Goal: Information Seeking & Learning: Learn about a topic

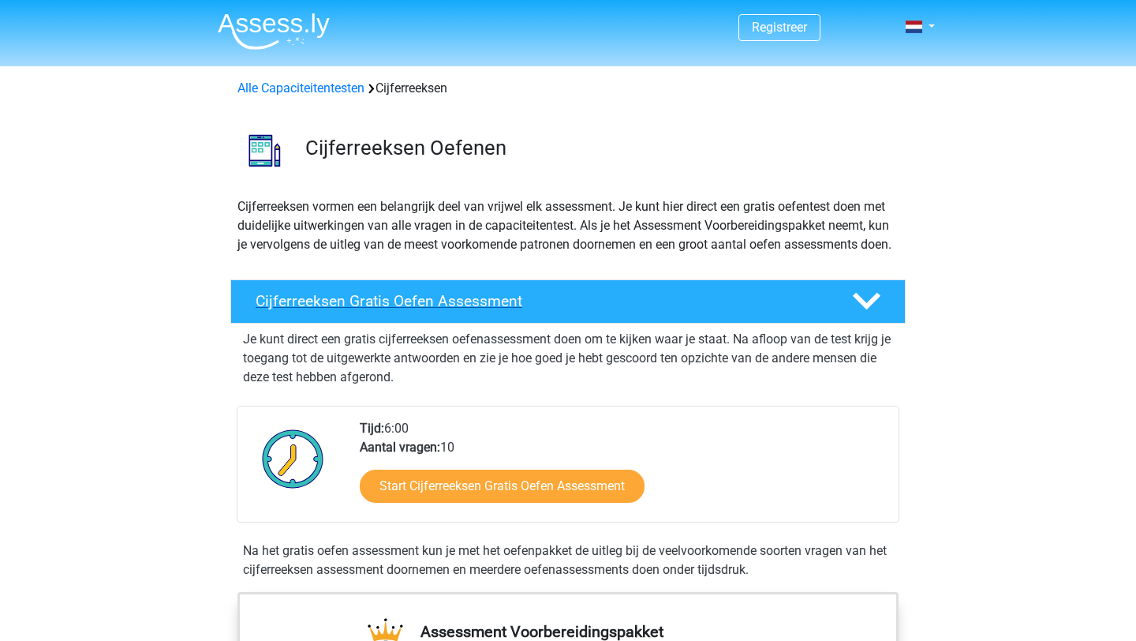
click at [420, 310] on h4 "Cijferreeksen Gratis Oefen Assessment" at bounding box center [541, 301] width 571 height 18
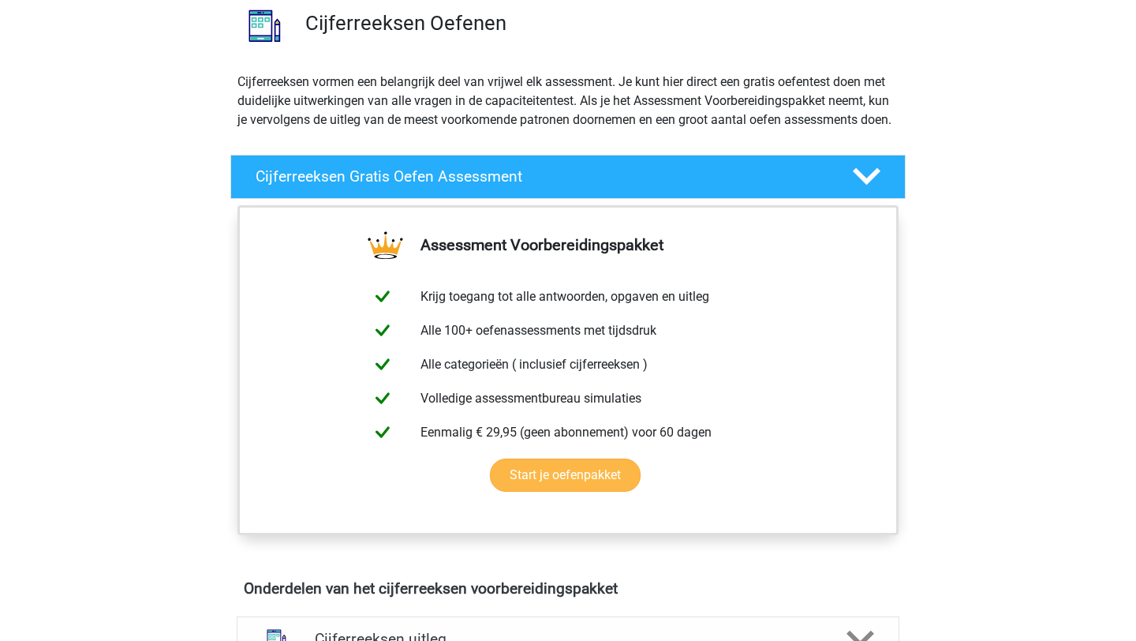
scroll to position [125, 0]
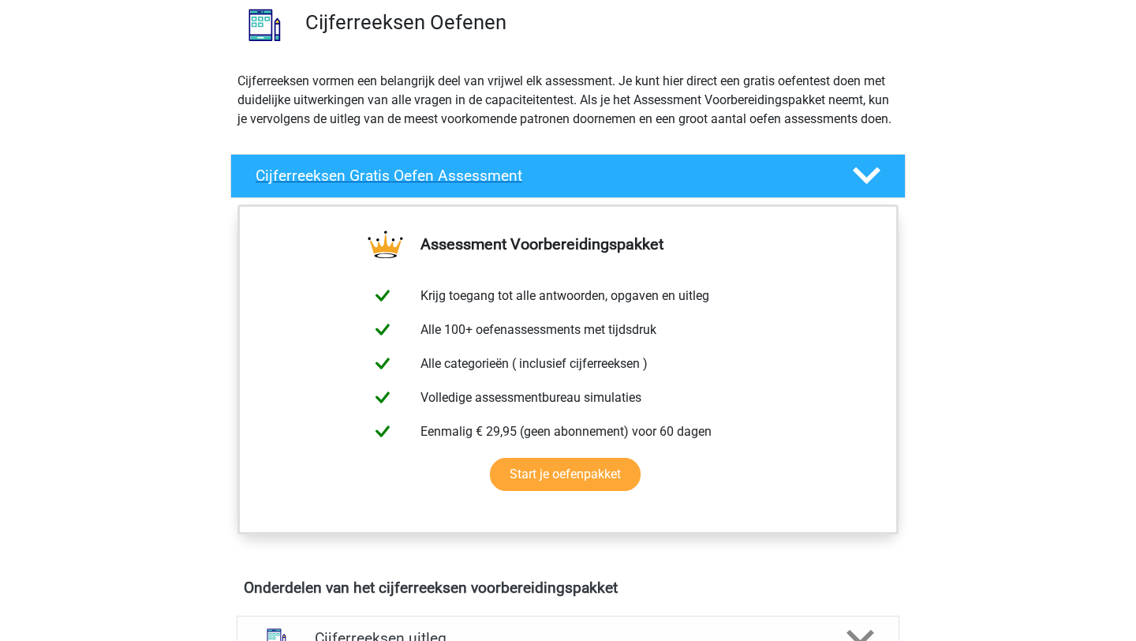
click at [866, 185] on polygon at bounding box center [867, 175] width 28 height 17
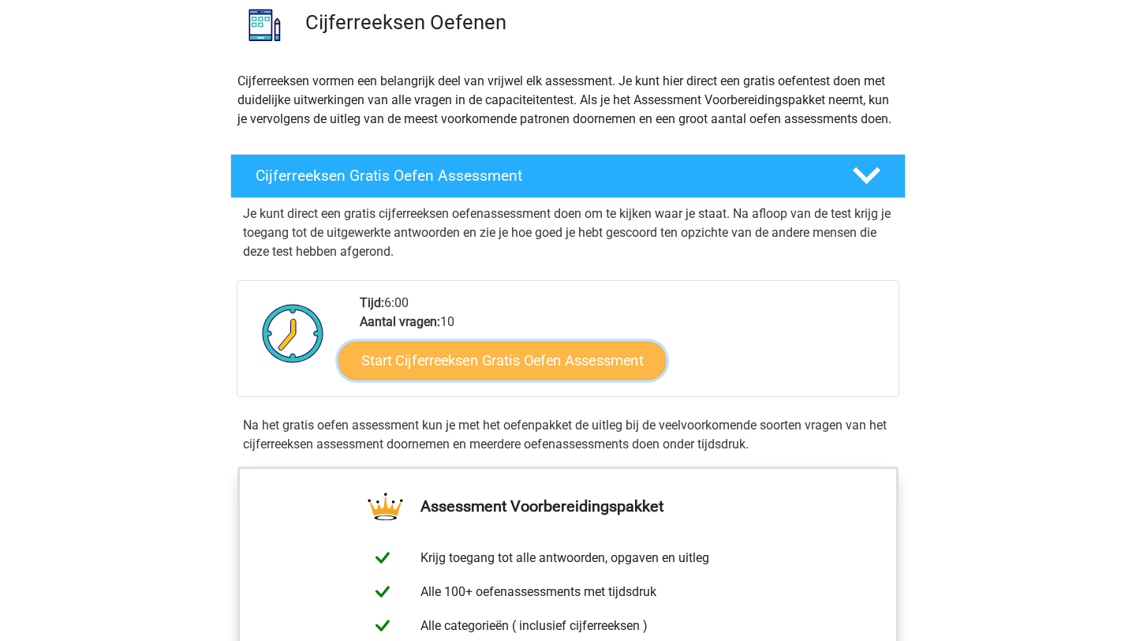
click at [577, 379] on link "Start Cijferreeksen Gratis Oefen Assessment" at bounding box center [501, 360] width 327 height 38
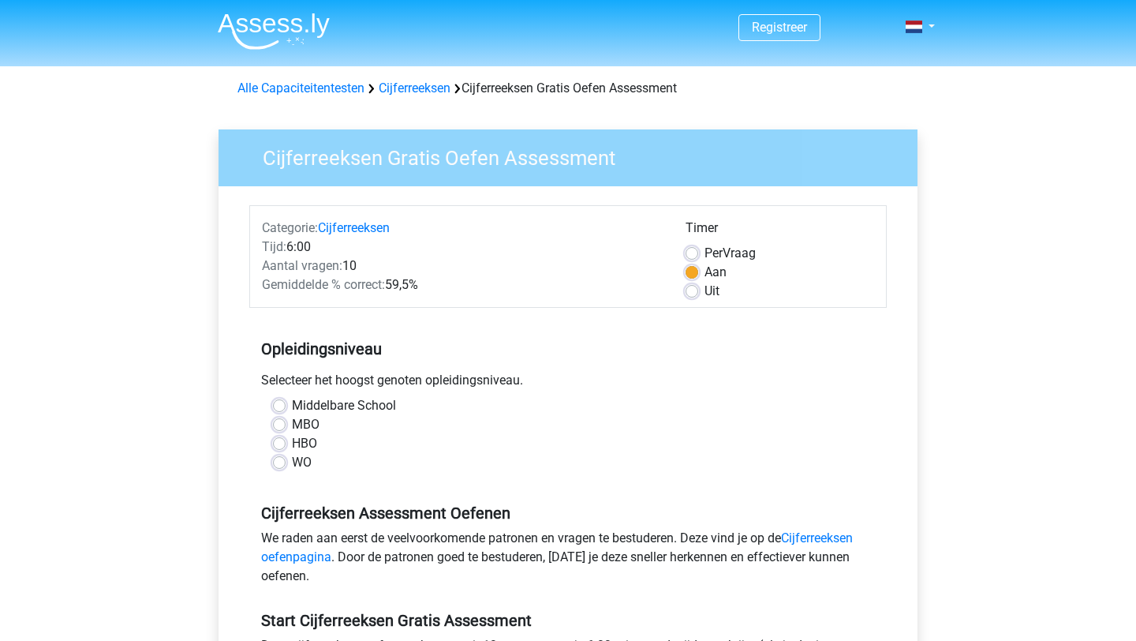
click at [292, 429] on label "MBO" at bounding box center [306, 424] width 28 height 19
click at [281, 429] on input "MBO" at bounding box center [279, 423] width 13 height 16
radio input "true"
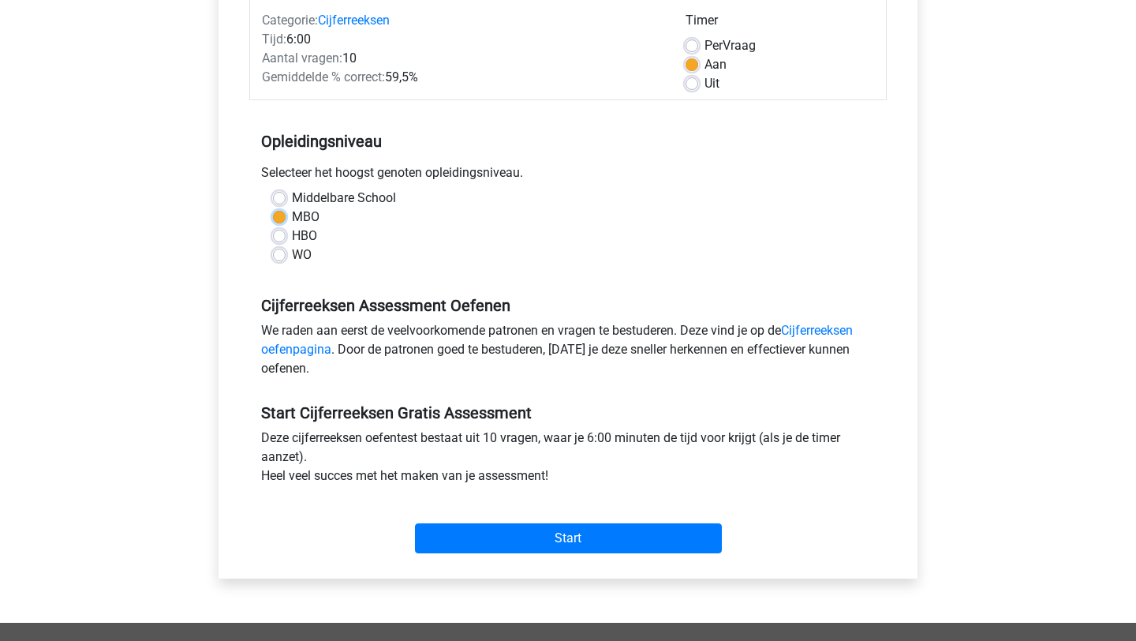
scroll to position [246, 0]
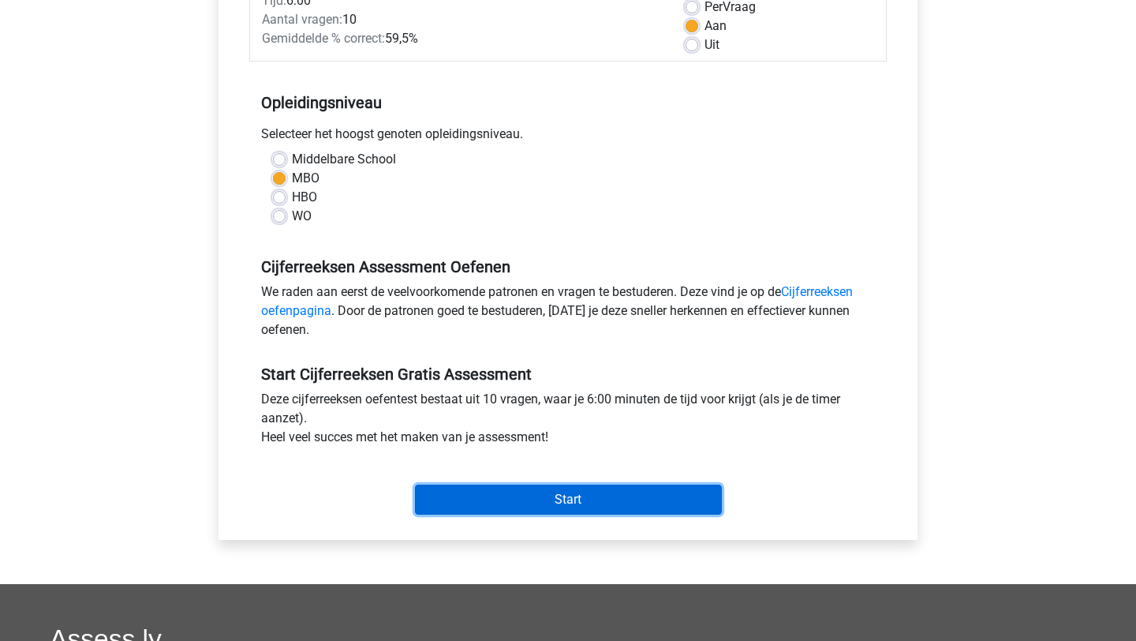
click at [563, 502] on input "Start" at bounding box center [568, 499] width 307 height 30
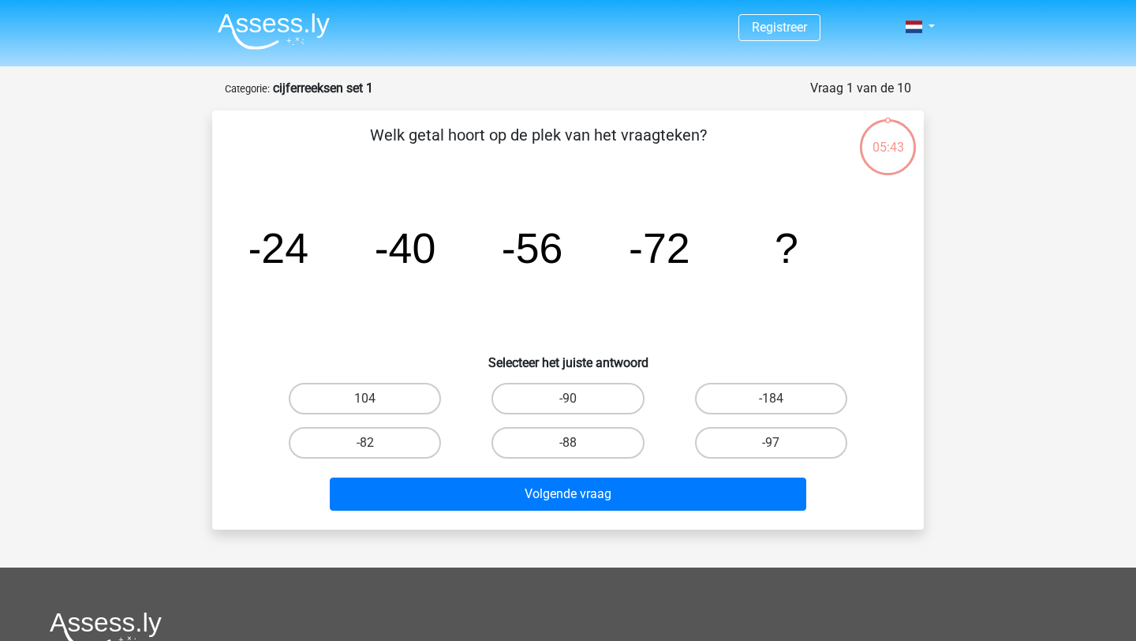
click at [569, 443] on input "-88" at bounding box center [573, 448] width 10 height 10
radio input "true"
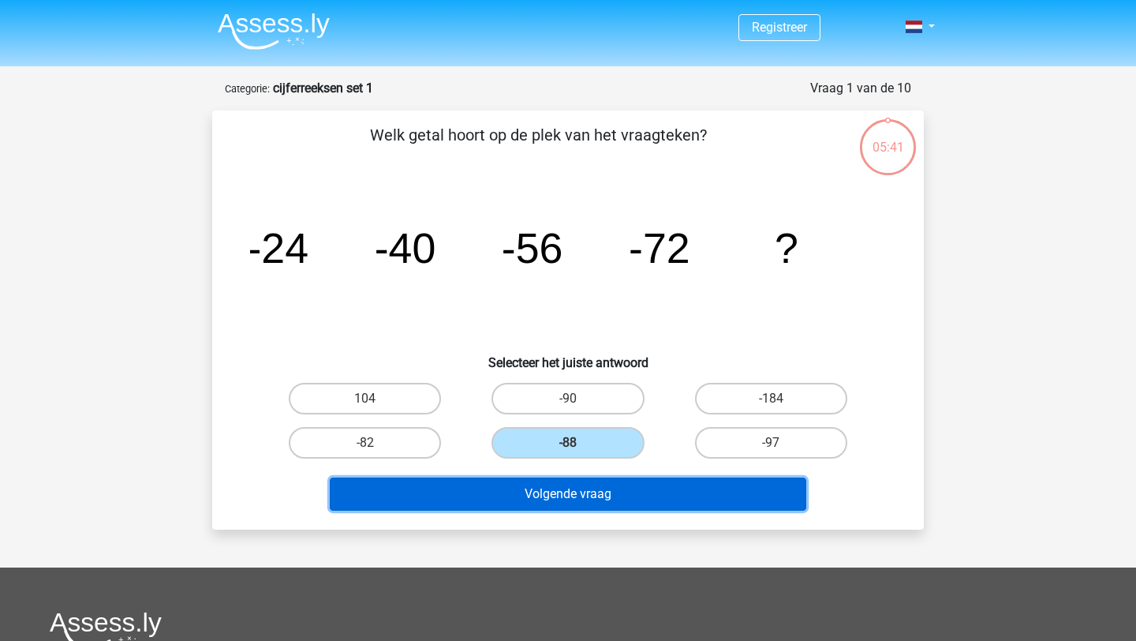
click at [583, 484] on button "Volgende vraag" at bounding box center [568, 493] width 477 height 33
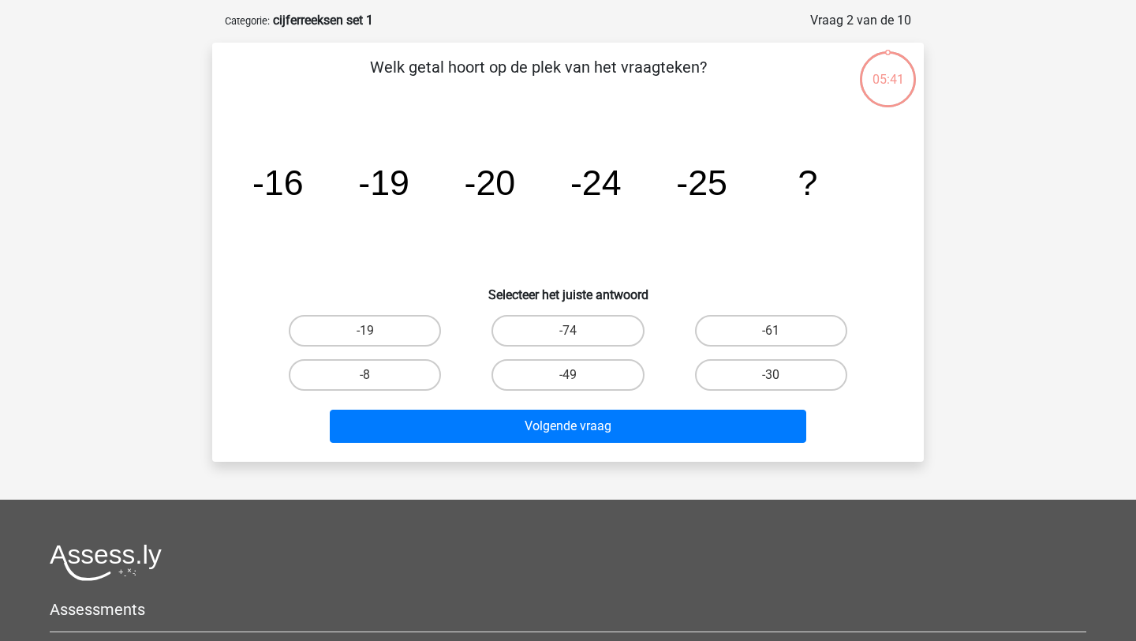
scroll to position [79, 0]
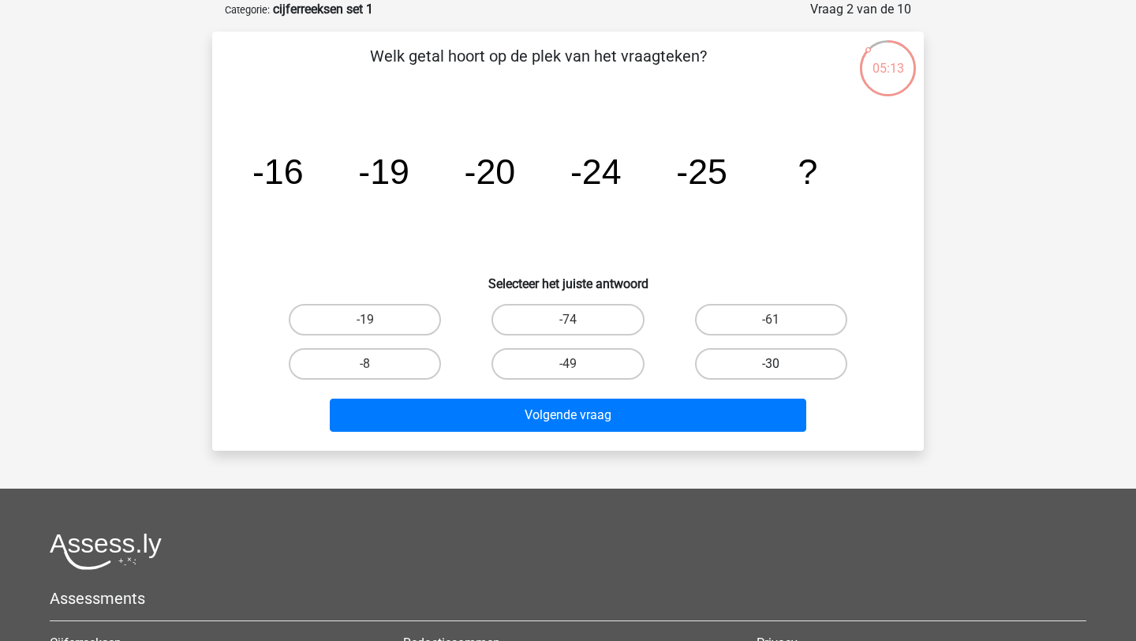
click at [760, 363] on label "-30" at bounding box center [771, 364] width 152 height 32
click at [771, 364] on input "-30" at bounding box center [776, 369] width 10 height 10
radio input "true"
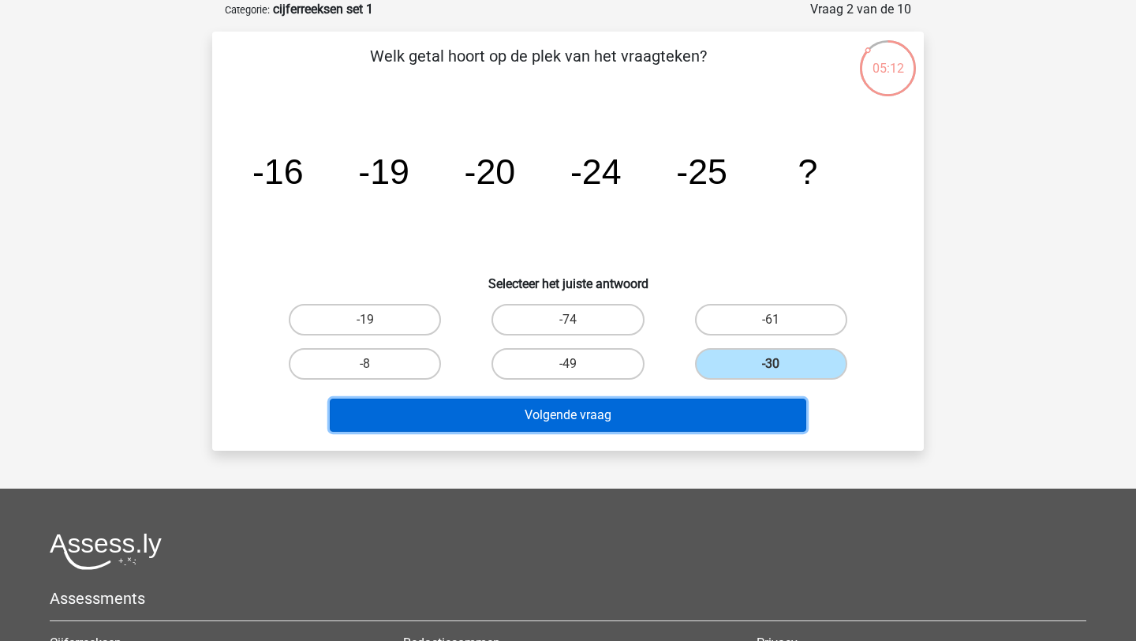
click at [656, 422] on button "Volgende vraag" at bounding box center [568, 414] width 477 height 33
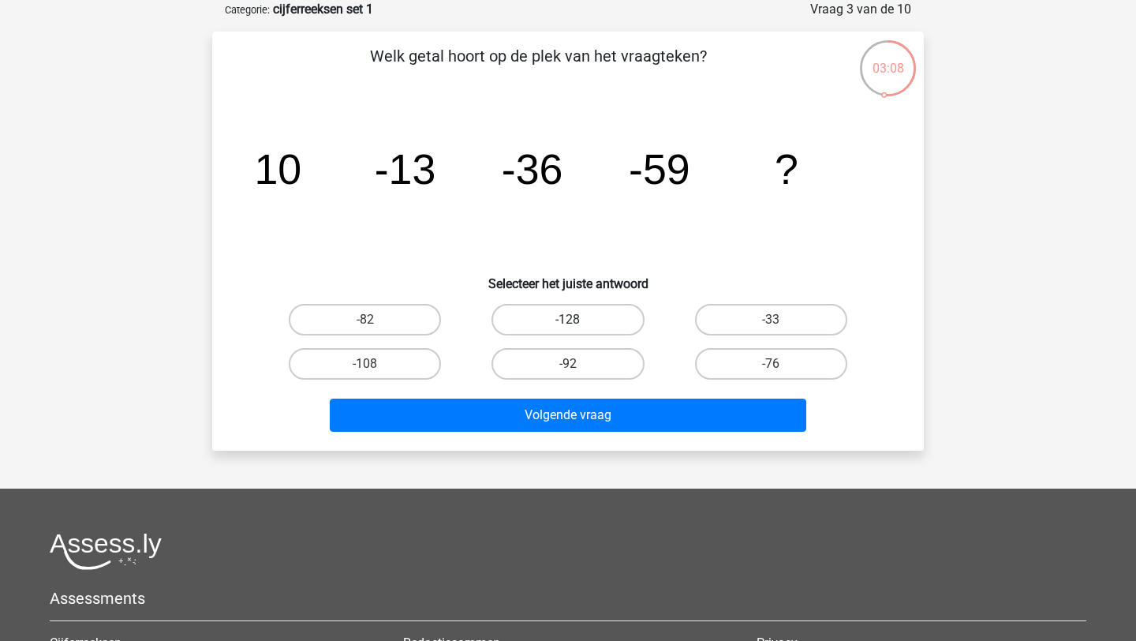
click at [577, 312] on label "-128" at bounding box center [567, 320] width 152 height 32
click at [577, 319] on input "-128" at bounding box center [573, 324] width 10 height 10
radio input "true"
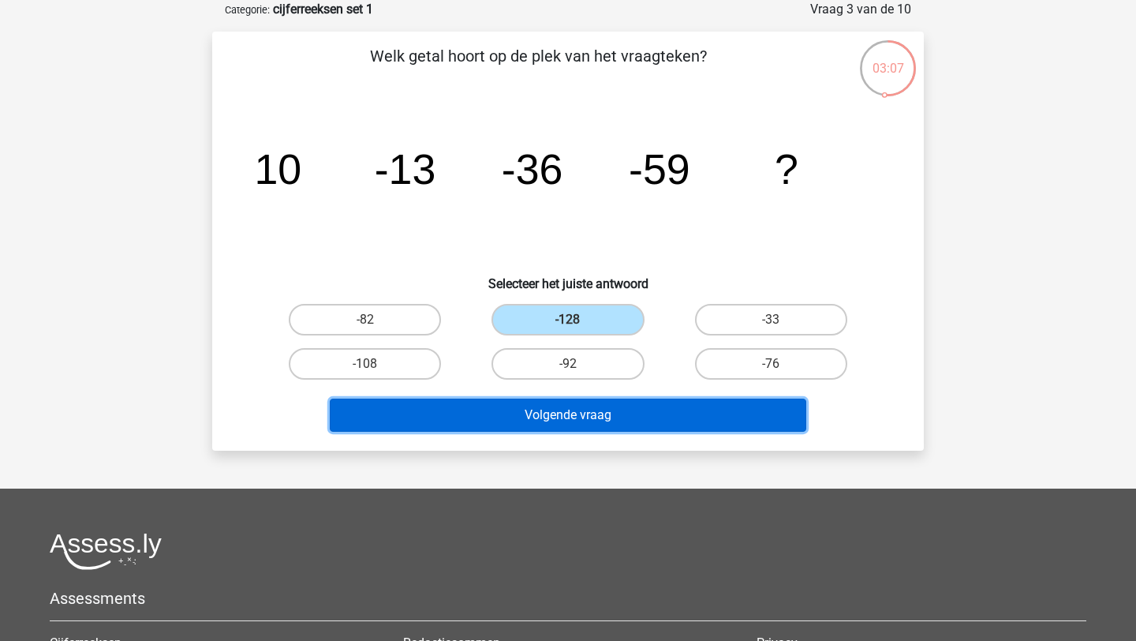
click at [607, 421] on button "Volgende vraag" at bounding box center [568, 414] width 477 height 33
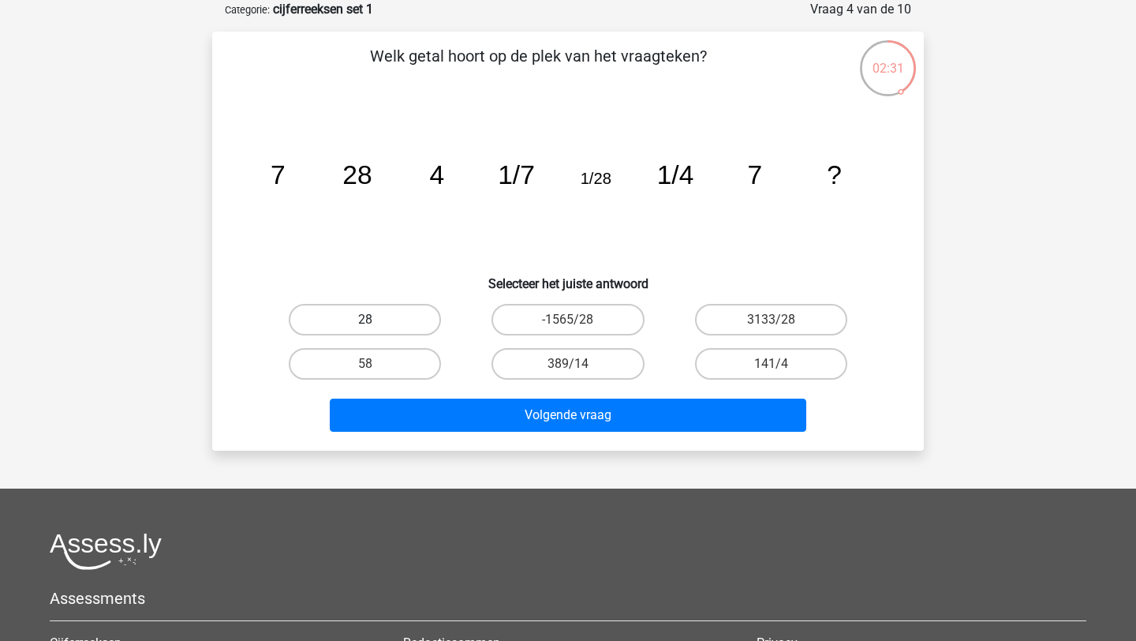
click at [378, 327] on label "28" at bounding box center [365, 320] width 152 height 32
click at [375, 327] on input "28" at bounding box center [370, 324] width 10 height 10
radio input "true"
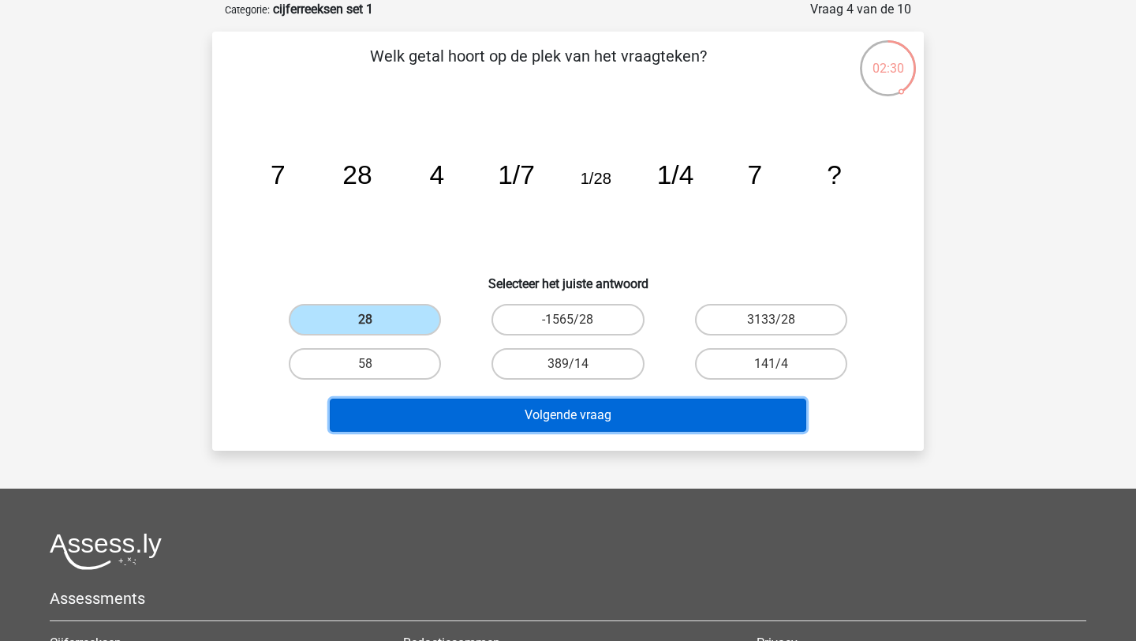
click at [476, 408] on button "Volgende vraag" at bounding box center [568, 414] width 477 height 33
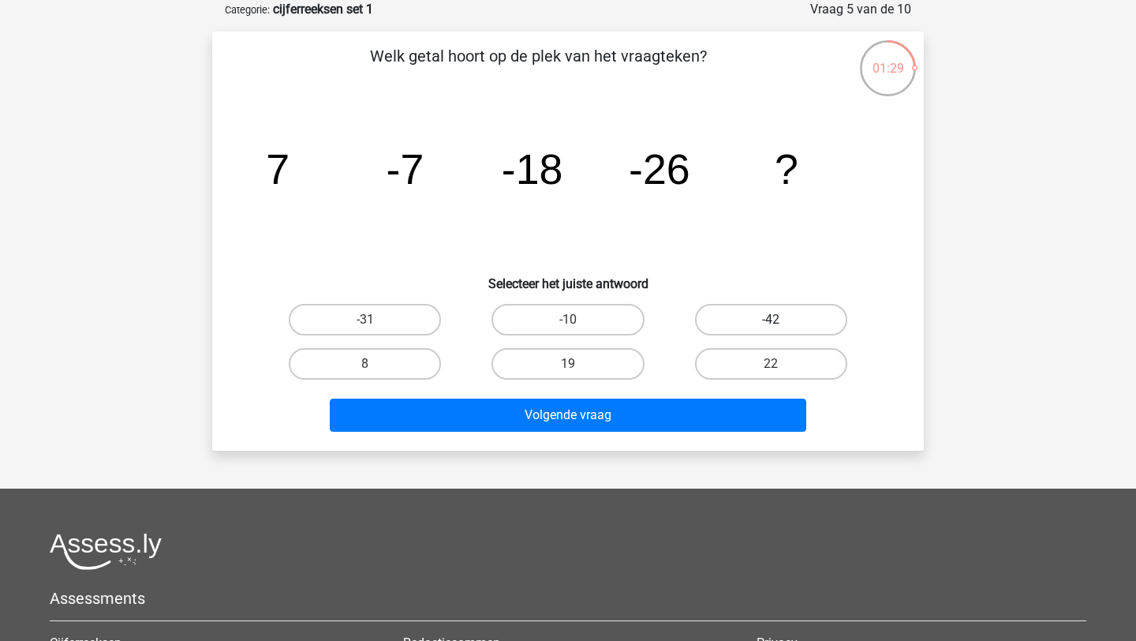
click at [728, 326] on label "-42" at bounding box center [771, 320] width 152 height 32
click at [771, 326] on input "-42" at bounding box center [776, 324] width 10 height 10
radio input "true"
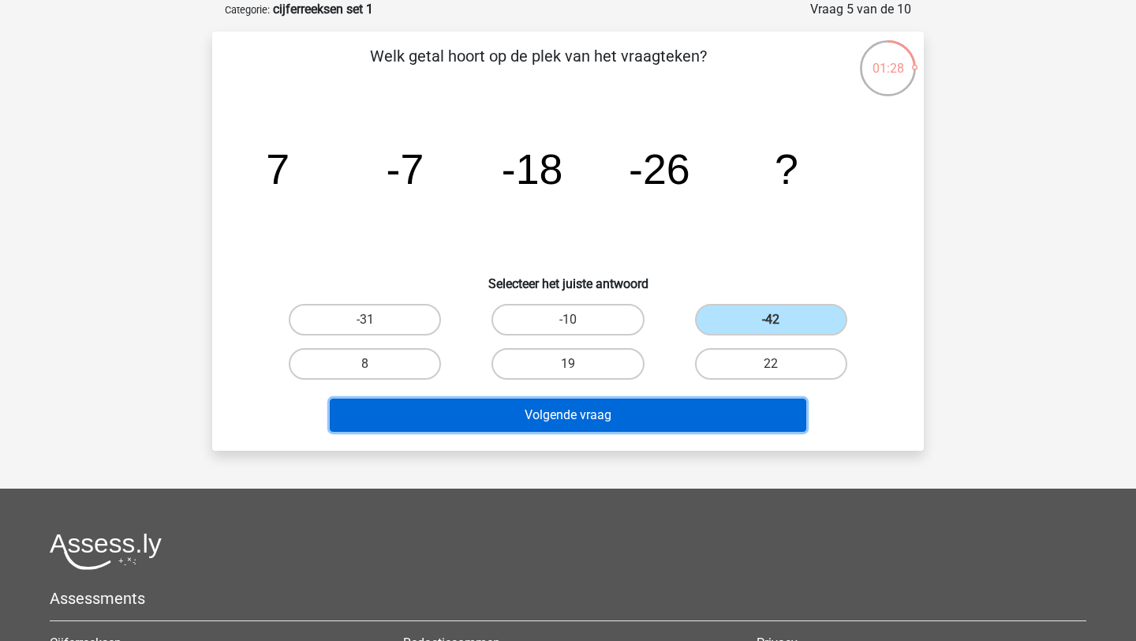
click at [628, 423] on button "Volgende vraag" at bounding box center [568, 414] width 477 height 33
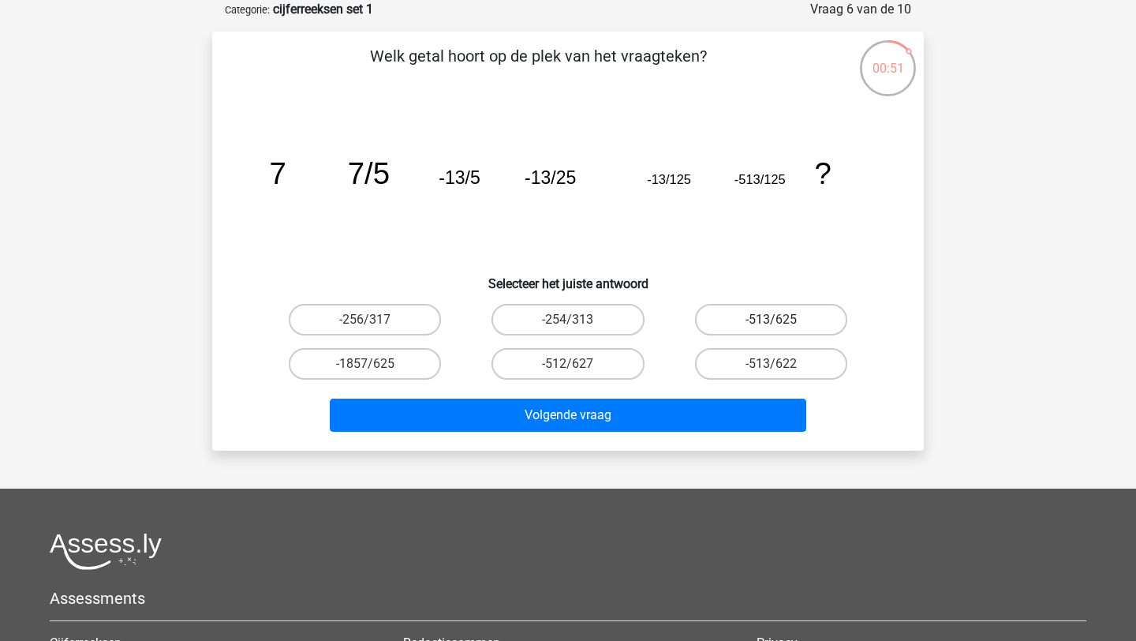
click at [763, 313] on label "-513/625" at bounding box center [771, 320] width 152 height 32
click at [771, 319] on input "-513/625" at bounding box center [776, 324] width 10 height 10
radio input "true"
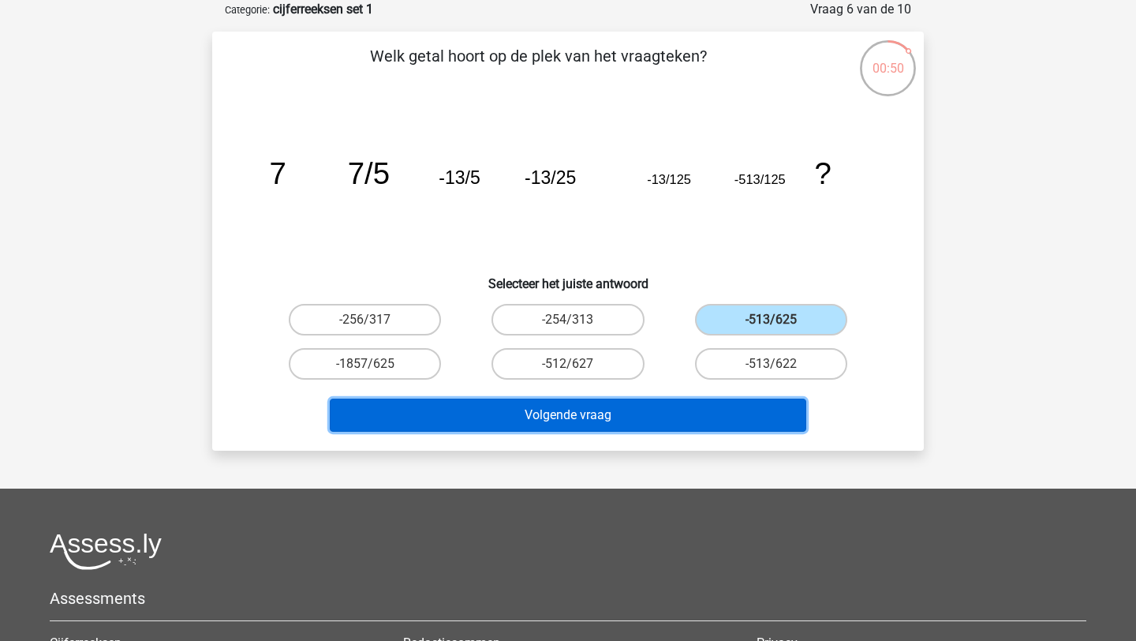
click at [696, 424] on button "Volgende vraag" at bounding box center [568, 414] width 477 height 33
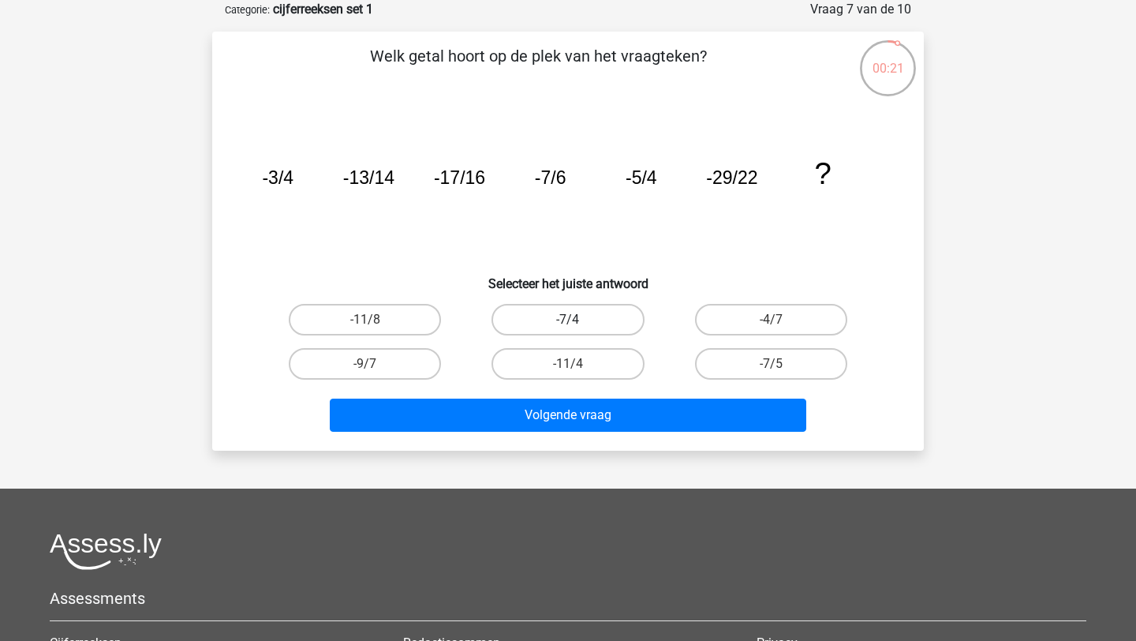
click at [587, 327] on label "-7/4" at bounding box center [567, 320] width 152 height 32
click at [578, 327] on input "-7/4" at bounding box center [573, 324] width 10 height 10
radio input "true"
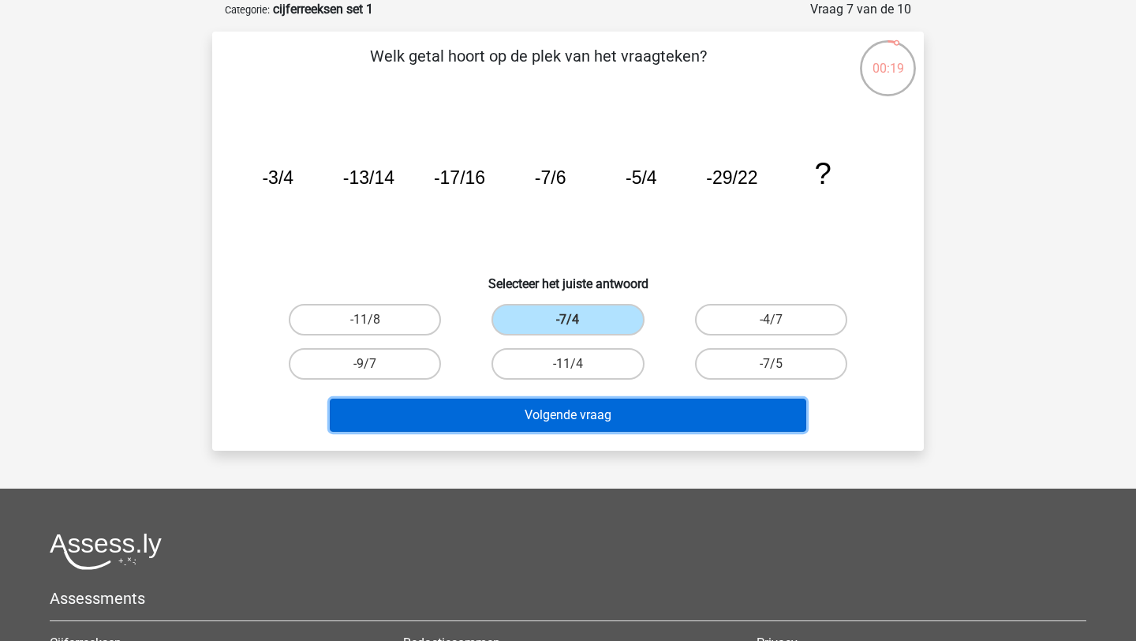
click at [597, 424] on button "Volgende vraag" at bounding box center [568, 414] width 477 height 33
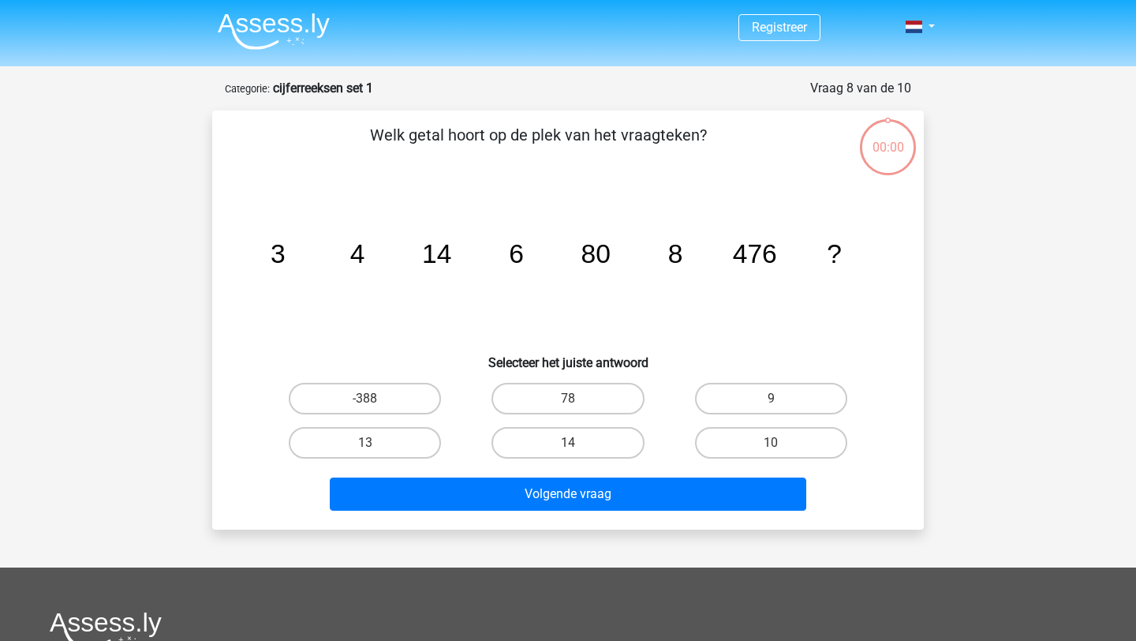
scroll to position [79, 0]
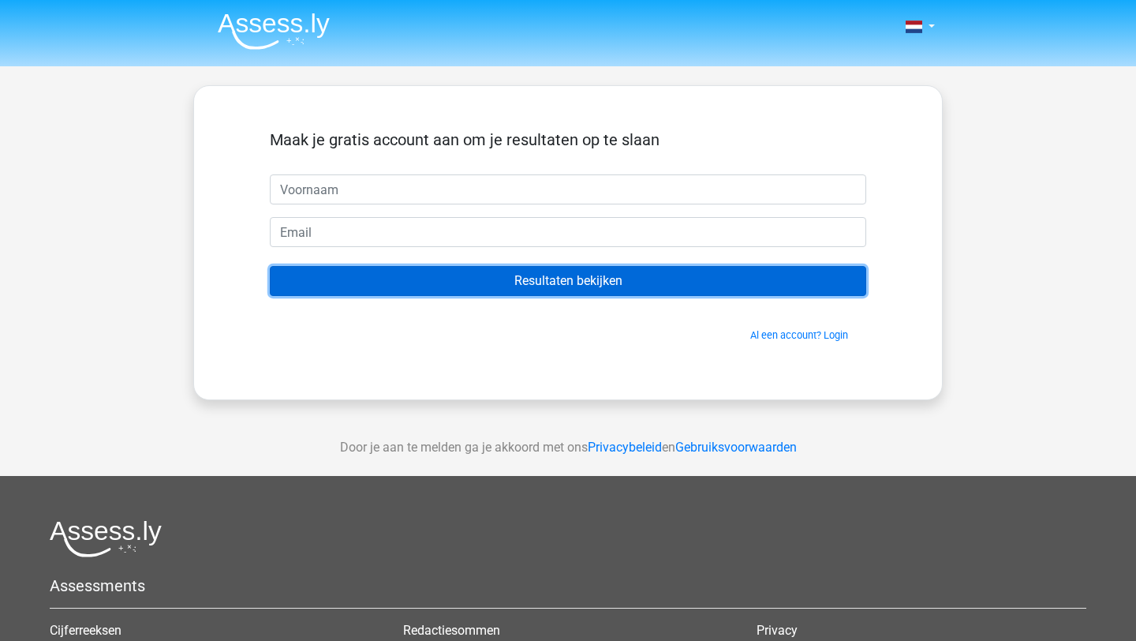
click at [640, 278] on input "Resultaten bekijken" at bounding box center [568, 281] width 596 height 30
click at [617, 275] on input "Resultaten bekijken" at bounding box center [568, 281] width 596 height 30
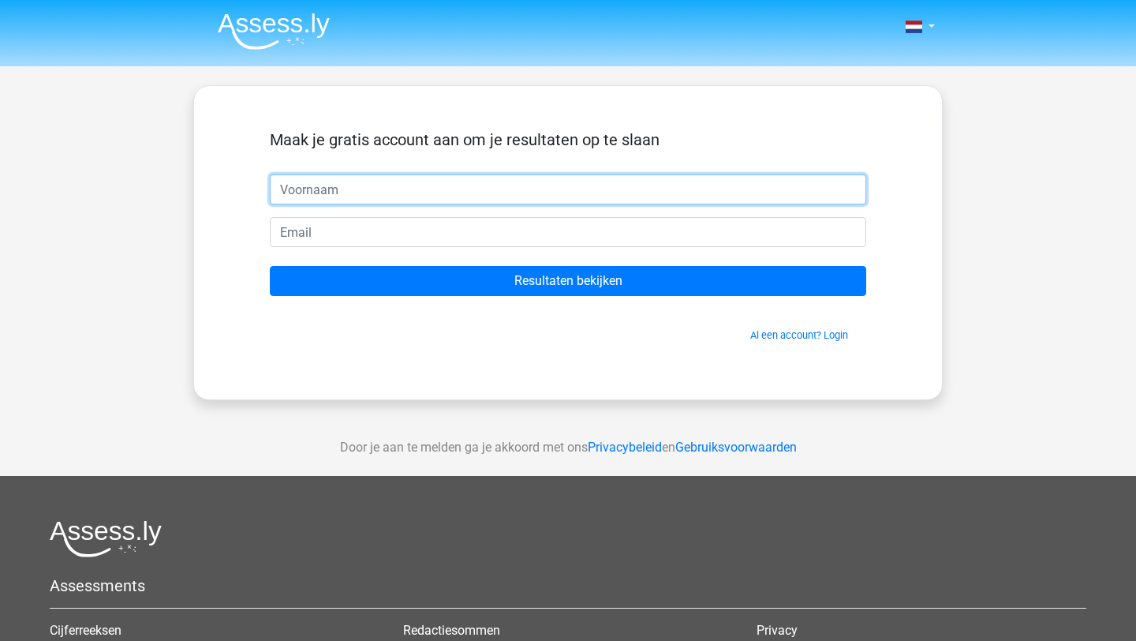
type input "s"
type input "[PERSON_NAME]"
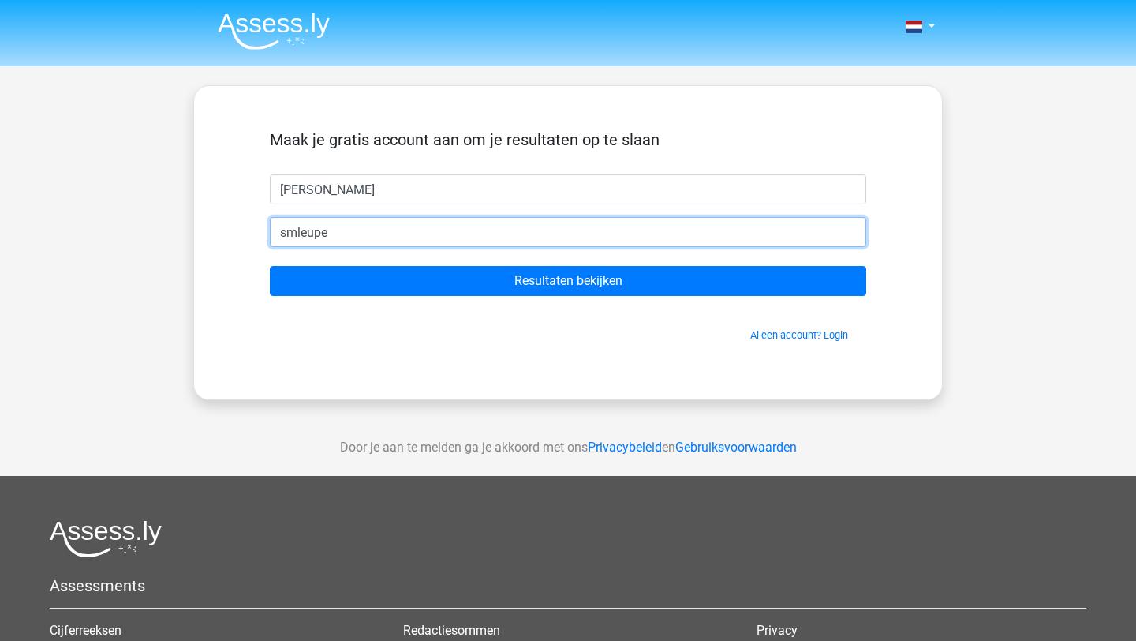
click at [270, 266] on input "Resultaten bekijken" at bounding box center [568, 281] width 596 height 30
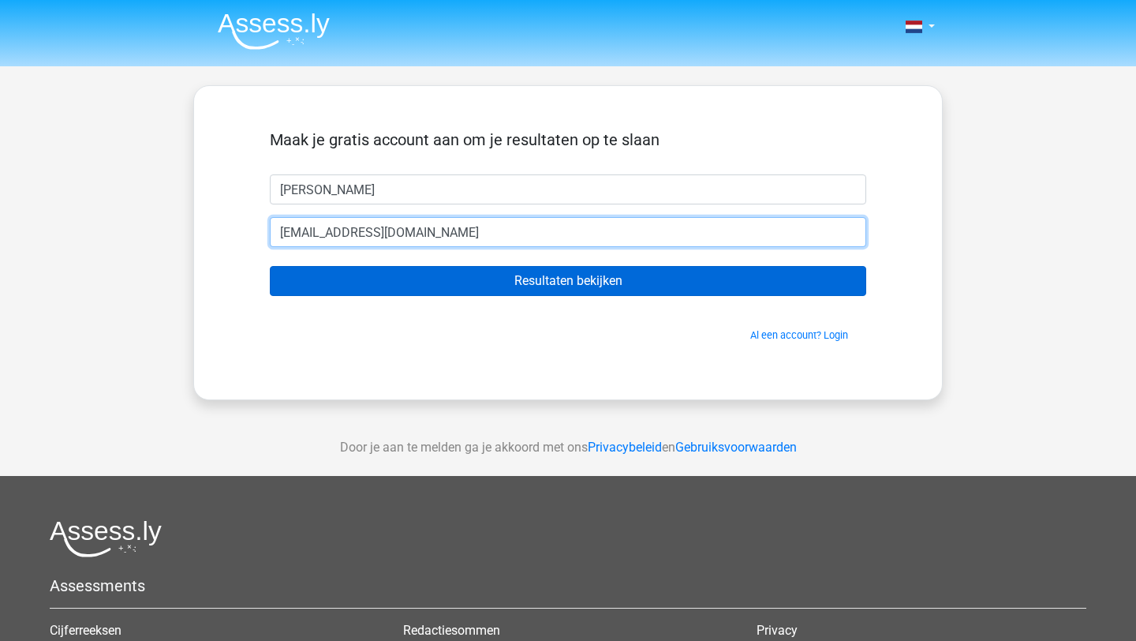
type input "smleupe@hotmail.com"
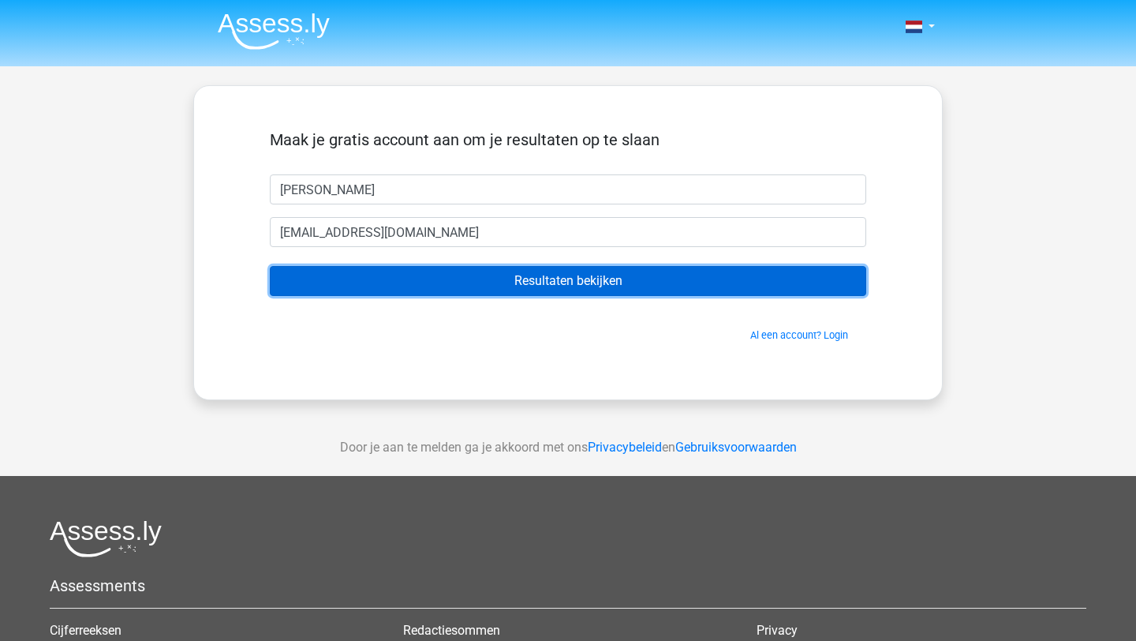
click at [504, 286] on input "Resultaten bekijken" at bounding box center [568, 281] width 596 height 30
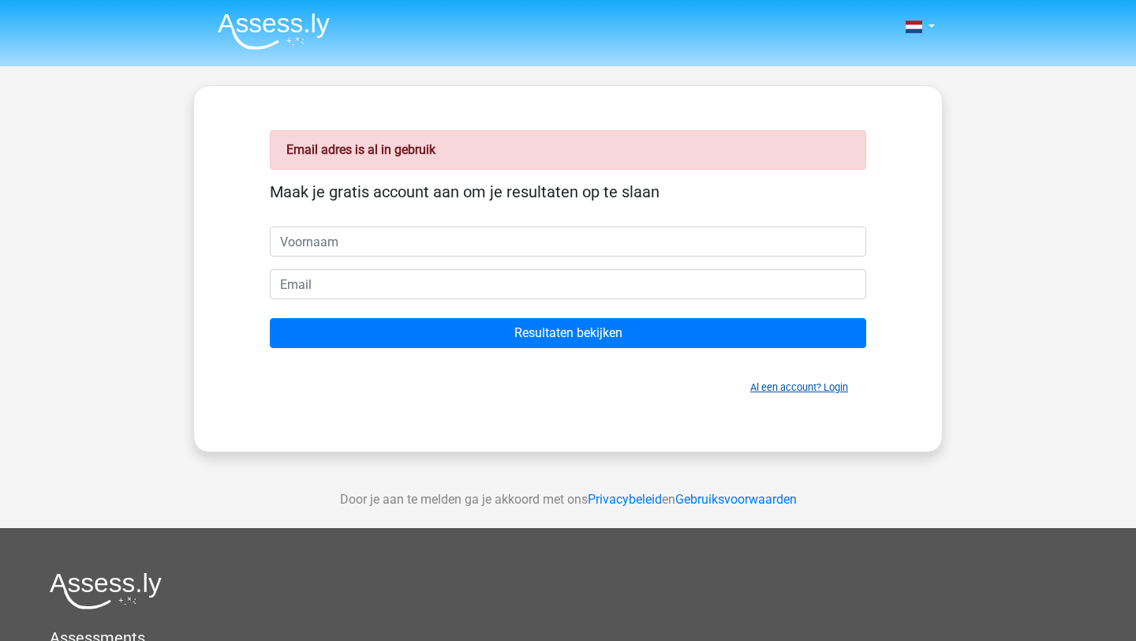
click at [771, 388] on link "Al een account? Login" at bounding box center [799, 387] width 98 height 12
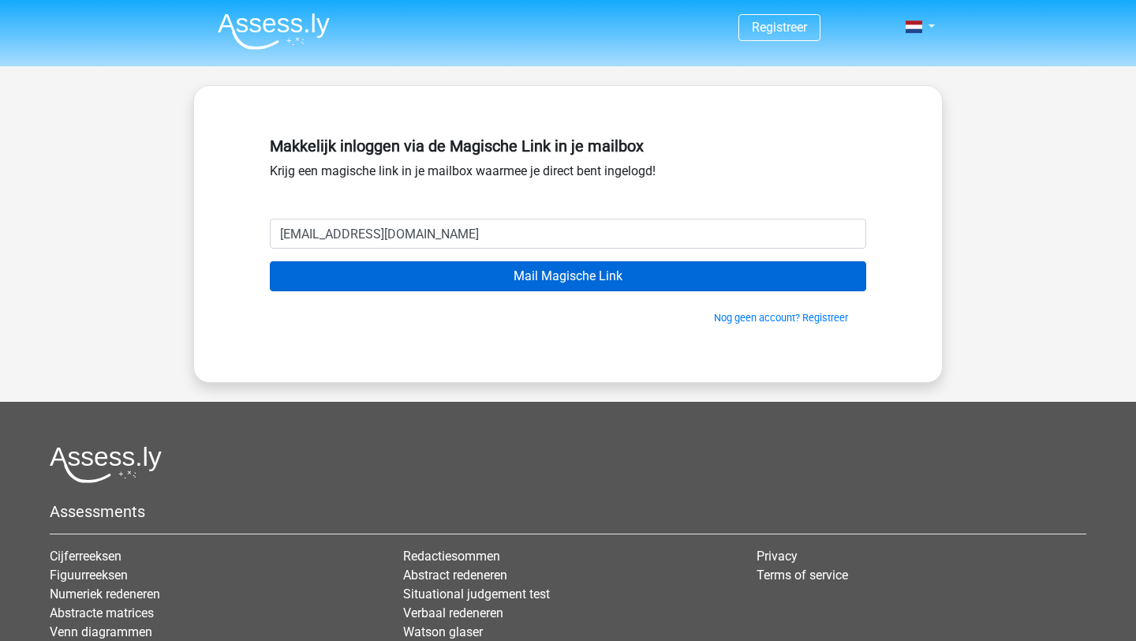
type input "[EMAIL_ADDRESS][DOMAIN_NAME]"
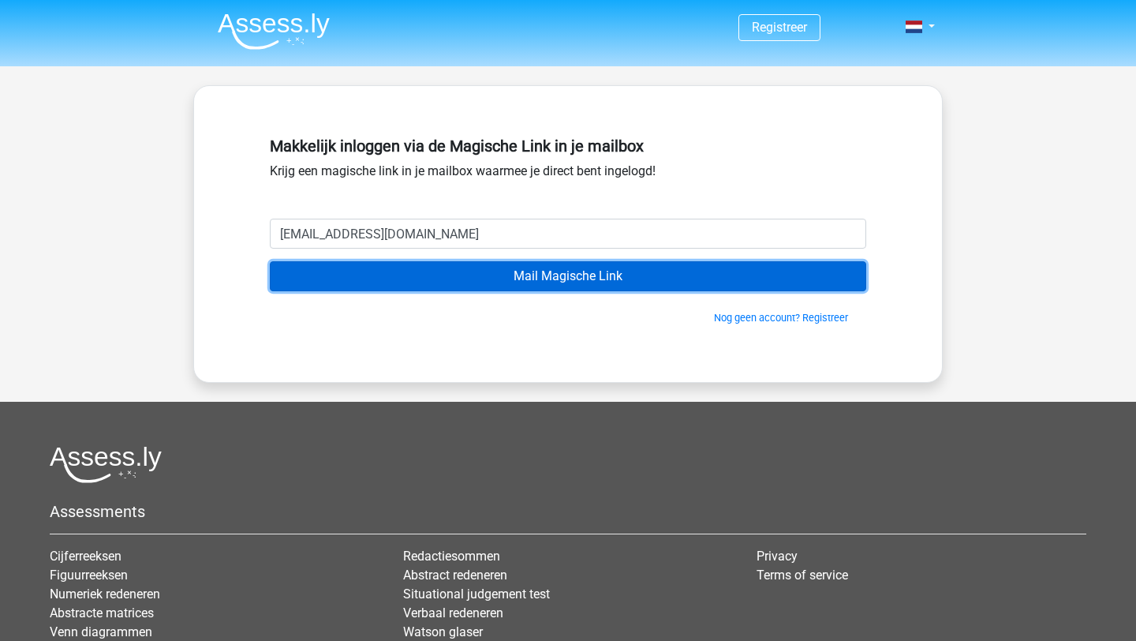
click at [679, 267] on input "Mail Magische Link" at bounding box center [568, 276] width 596 height 30
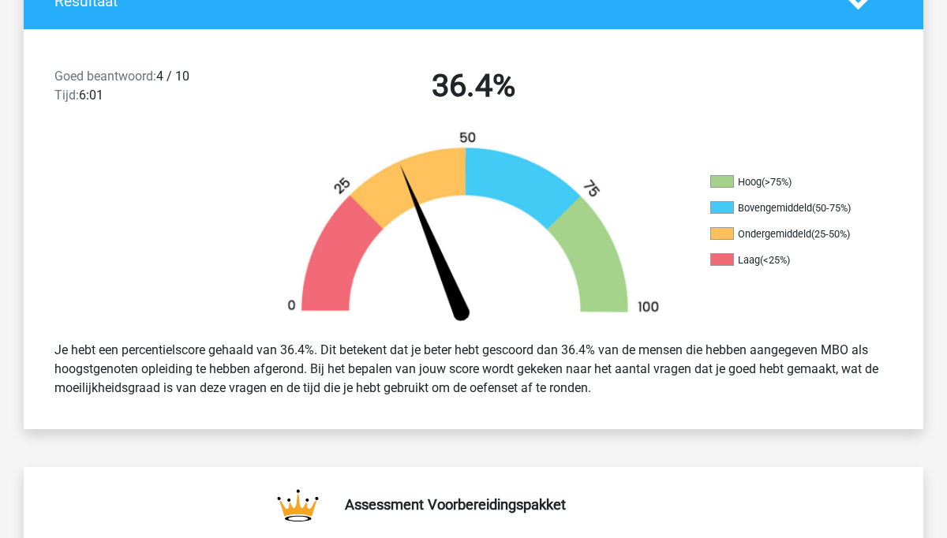
scroll to position [454, 0]
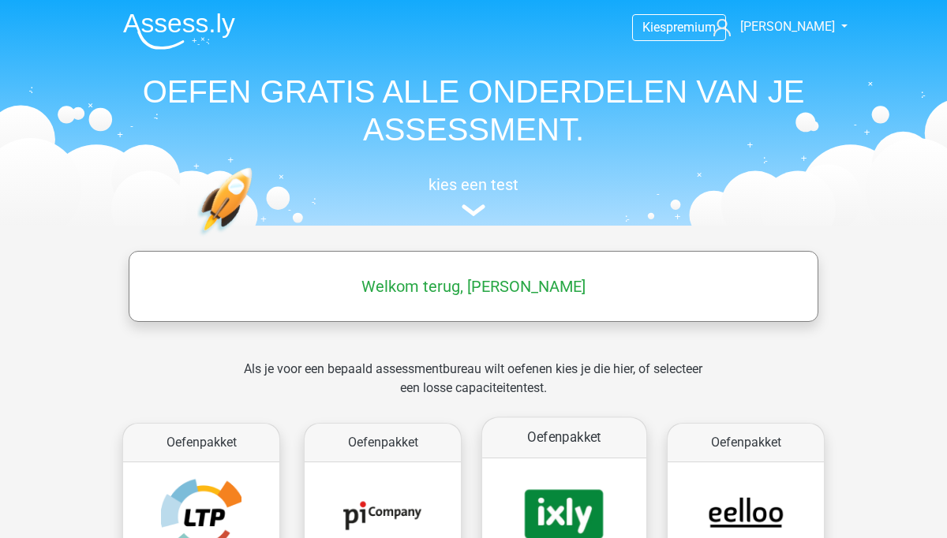
scroll to position [173, 0]
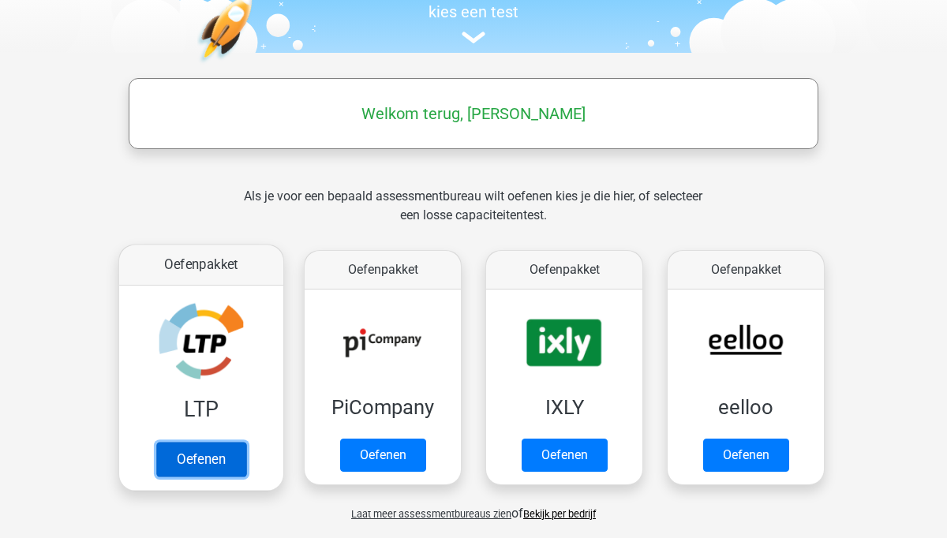
click at [190, 461] on link "Oefenen" at bounding box center [201, 459] width 90 height 35
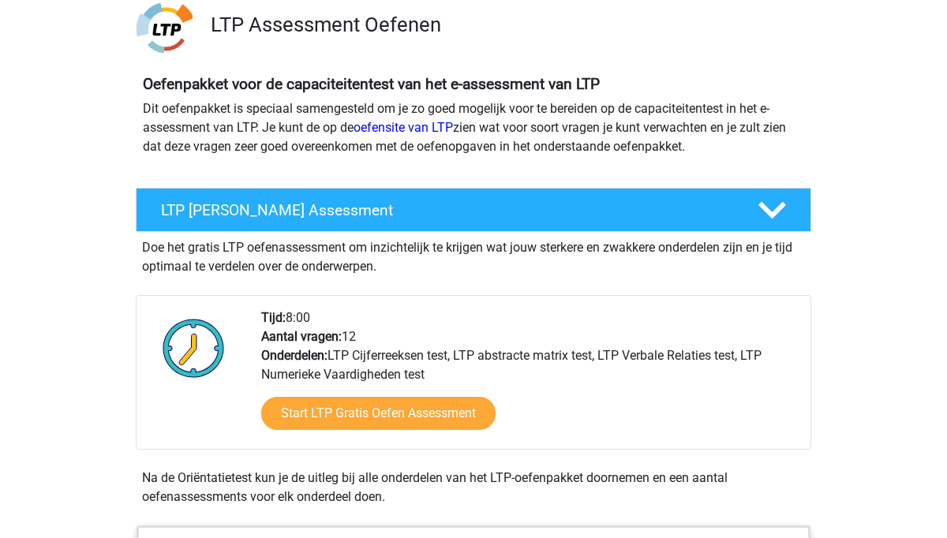
scroll to position [157, 0]
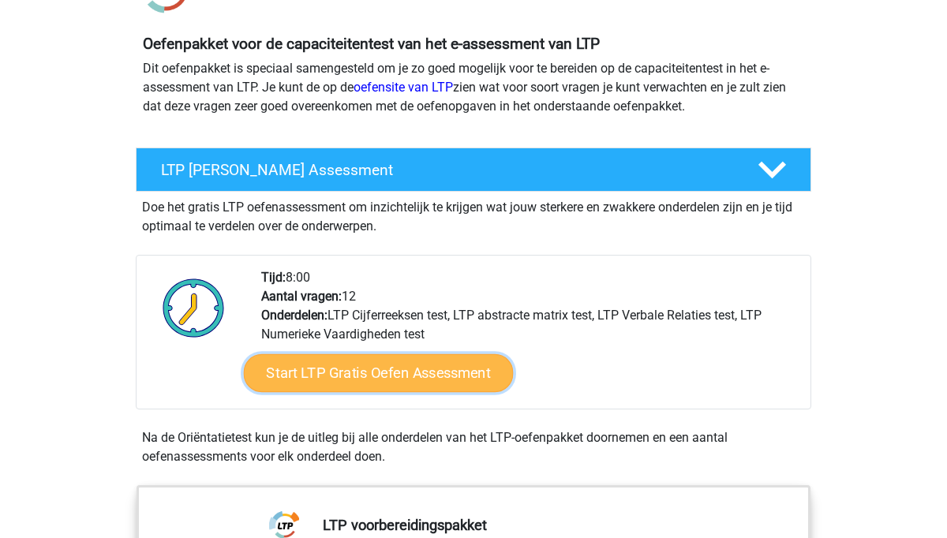
click at [397, 372] on link "Start LTP Gratis Oefen Assessment" at bounding box center [379, 373] width 270 height 38
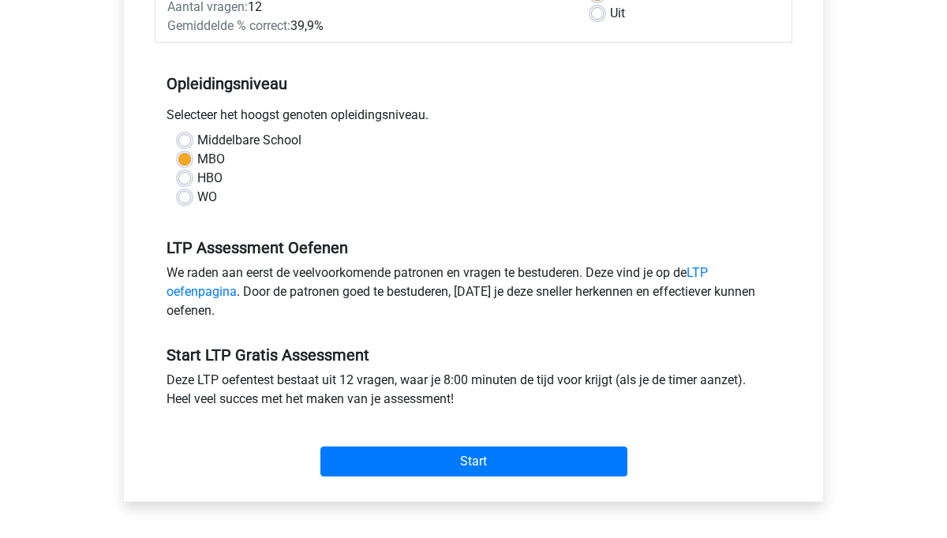
scroll to position [306, 0]
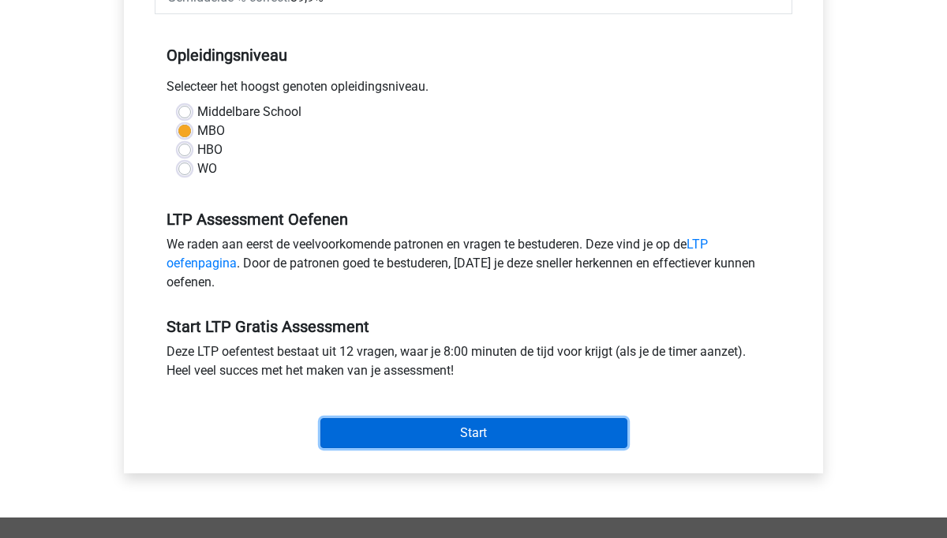
click at [475, 428] on input "Start" at bounding box center [473, 433] width 307 height 30
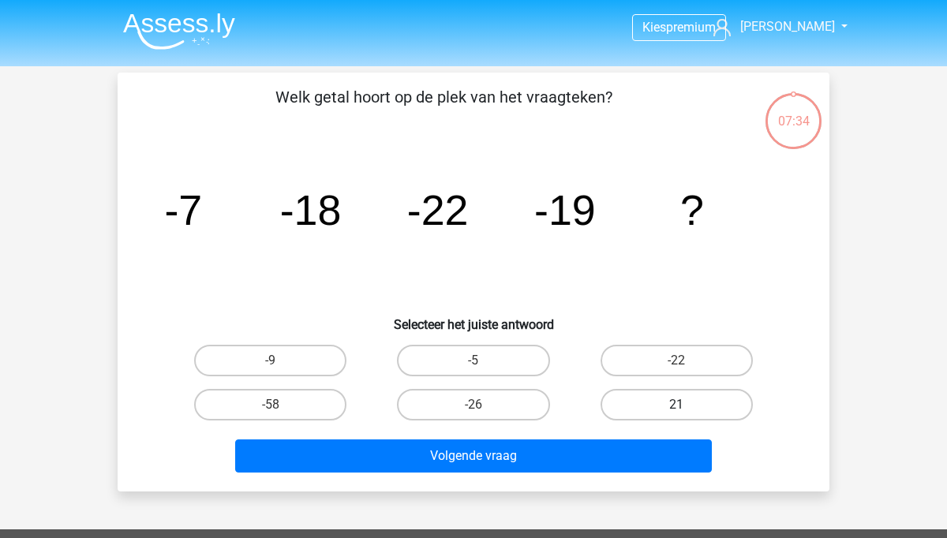
click at [669, 406] on label "21" at bounding box center [676, 405] width 152 height 32
click at [676, 406] on input "21" at bounding box center [681, 410] width 10 height 10
radio input "true"
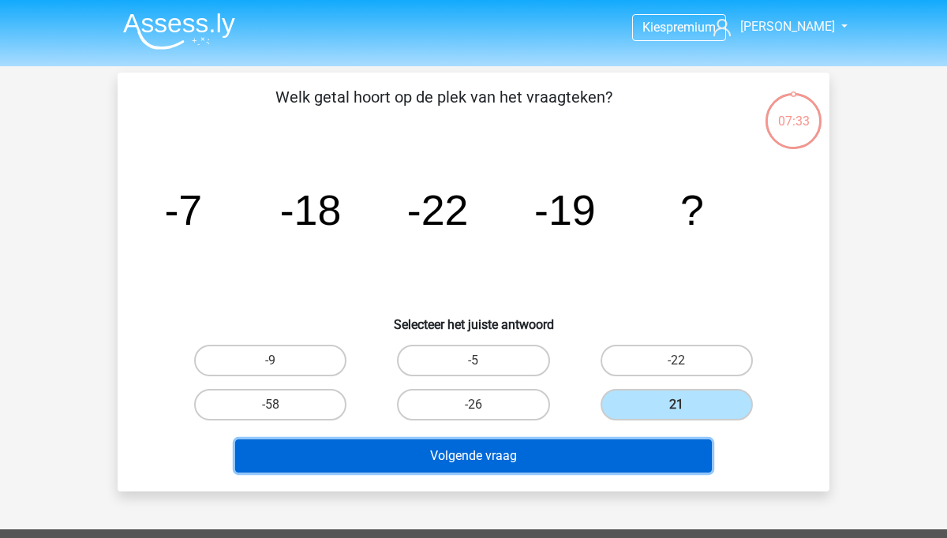
click at [589, 460] on button "Volgende vraag" at bounding box center [473, 455] width 477 height 33
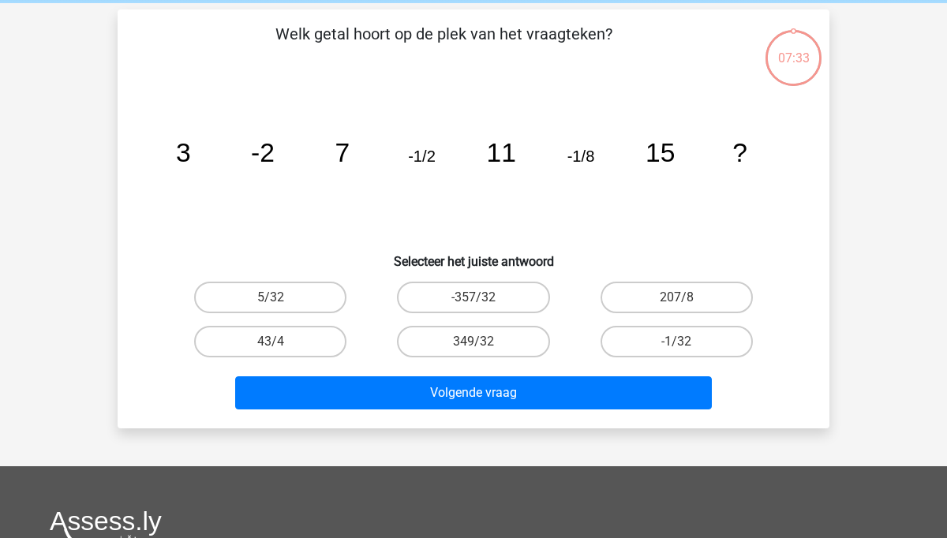
scroll to position [73, 0]
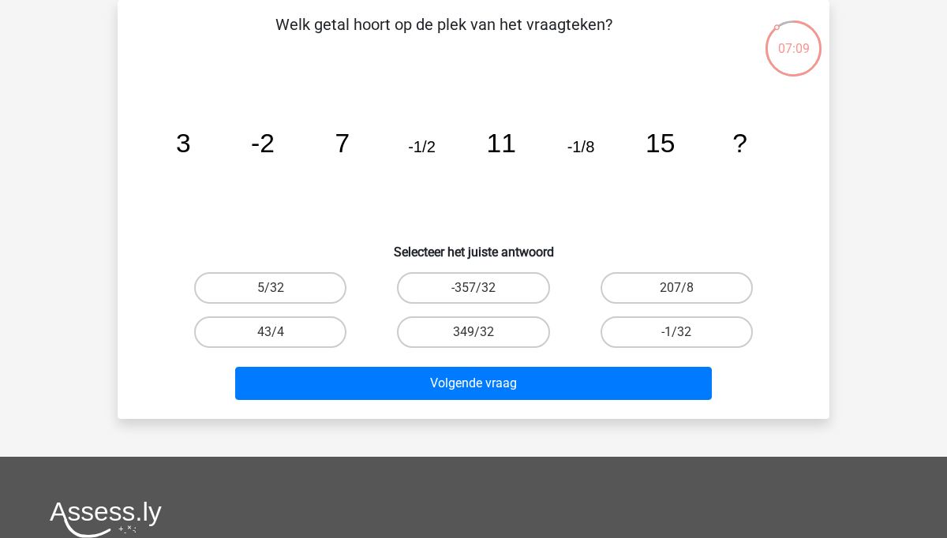
click at [682, 336] on input "-1/32" at bounding box center [681, 337] width 10 height 10
radio input "true"
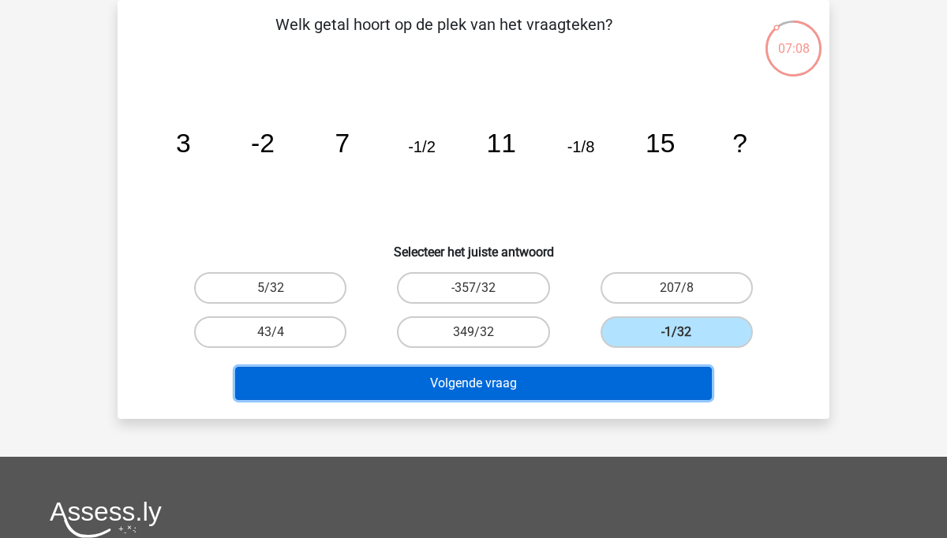
click at [638, 391] on button "Volgende vraag" at bounding box center [473, 383] width 477 height 33
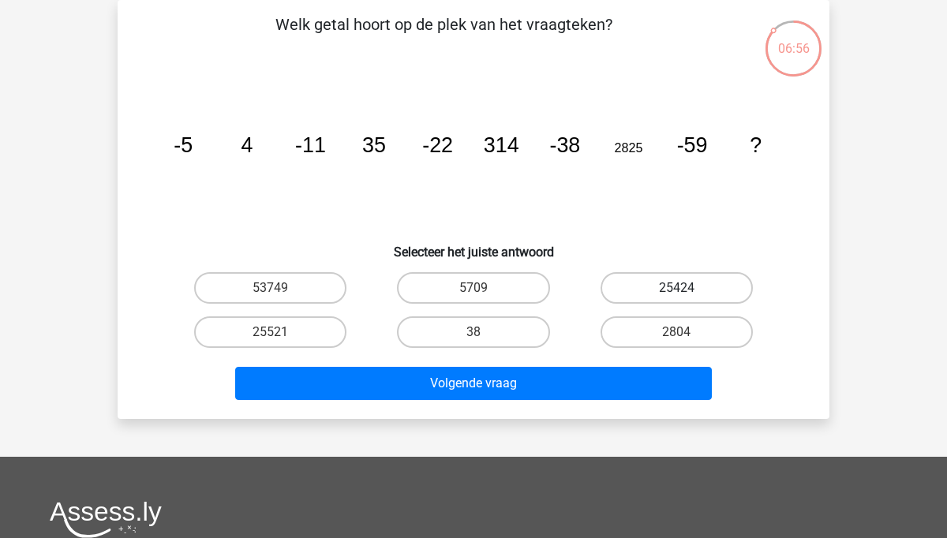
click at [660, 295] on label "25424" at bounding box center [676, 288] width 152 height 32
click at [676, 295] on input "25424" at bounding box center [681, 293] width 10 height 10
radio input "true"
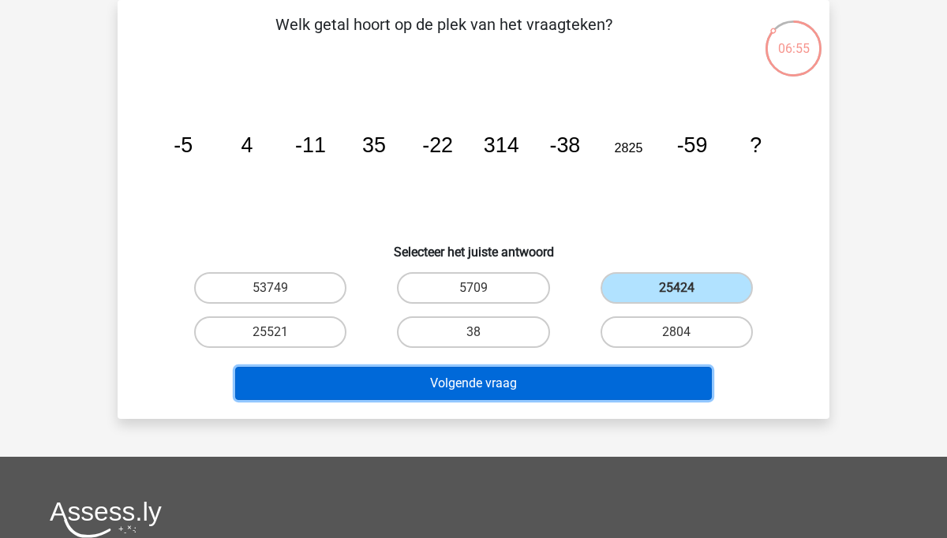
click at [617, 375] on button "Volgende vraag" at bounding box center [473, 383] width 477 height 33
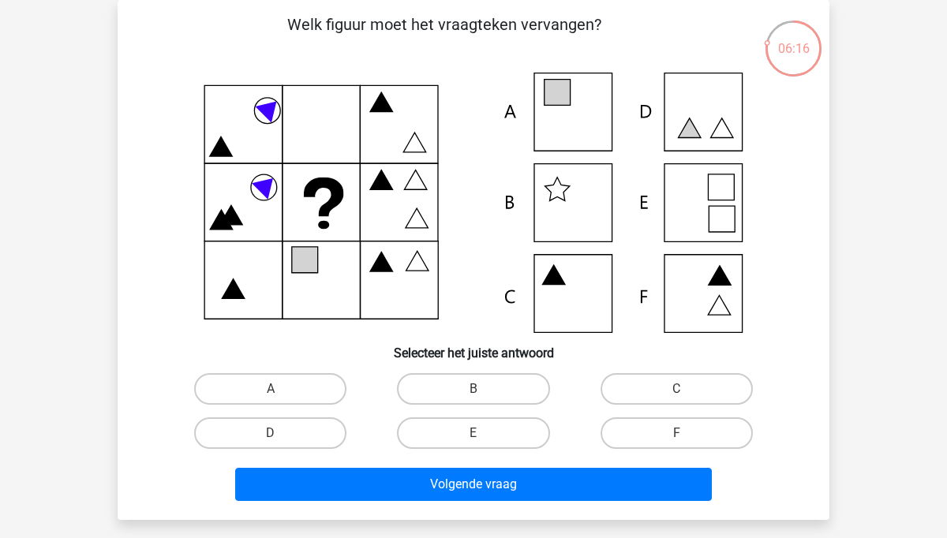
click at [686, 140] on icon at bounding box center [473, 203] width 636 height 260
click at [289, 429] on label "D" at bounding box center [270, 433] width 152 height 32
click at [281, 433] on input "D" at bounding box center [276, 438] width 10 height 10
radio input "true"
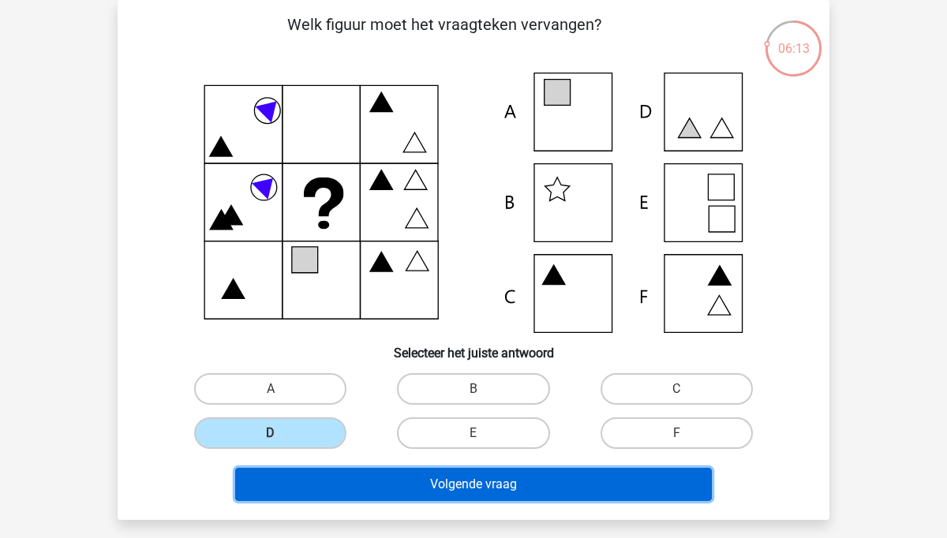
click at [347, 486] on button "Volgende vraag" at bounding box center [473, 484] width 477 height 33
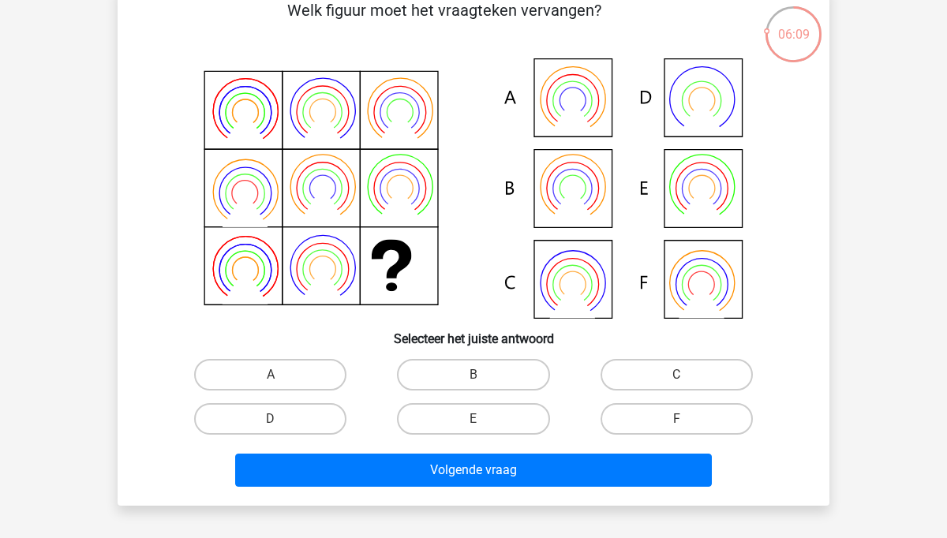
scroll to position [89, 0]
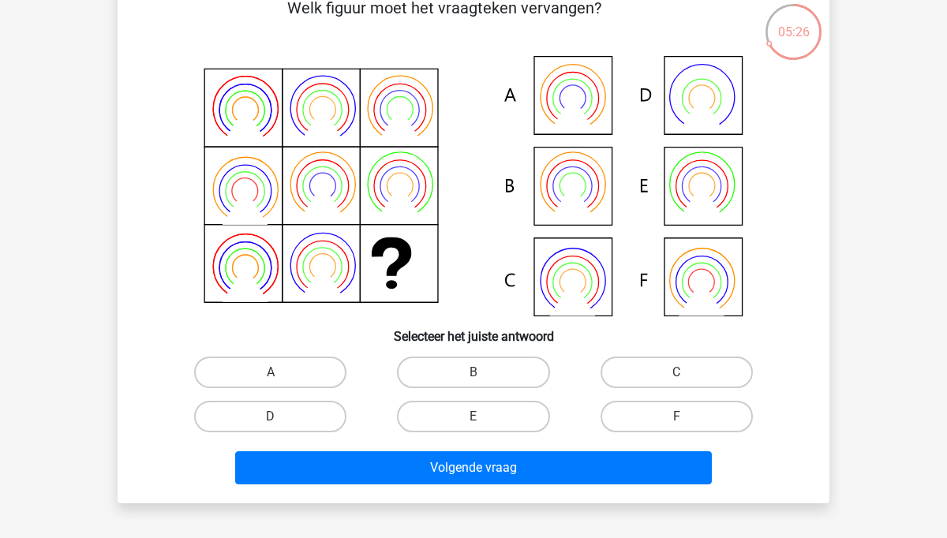
click at [588, 121] on icon at bounding box center [572, 113] width 45 height 36
click at [288, 378] on label "A" at bounding box center [270, 373] width 152 height 32
click at [281, 378] on input "A" at bounding box center [276, 377] width 10 height 10
radio input "true"
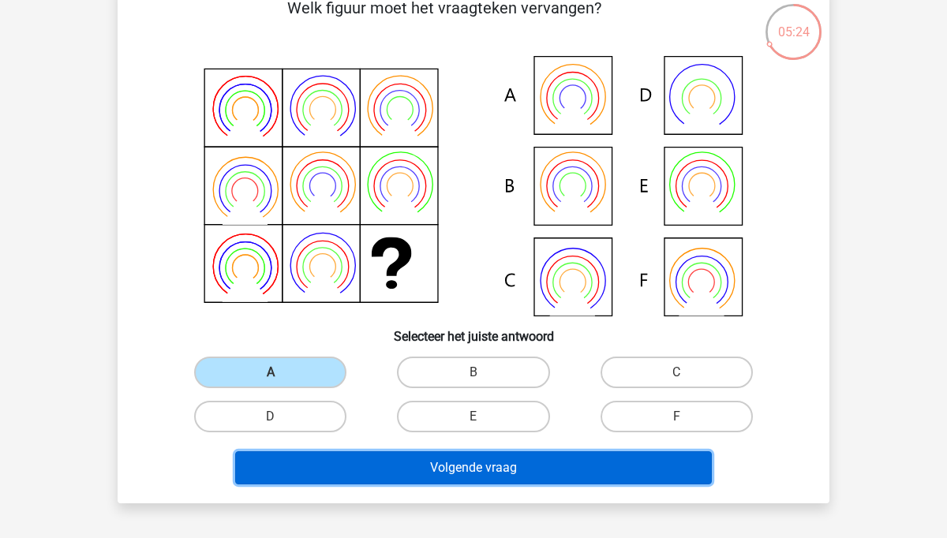
click at [331, 472] on button "Volgende vraag" at bounding box center [473, 467] width 477 height 33
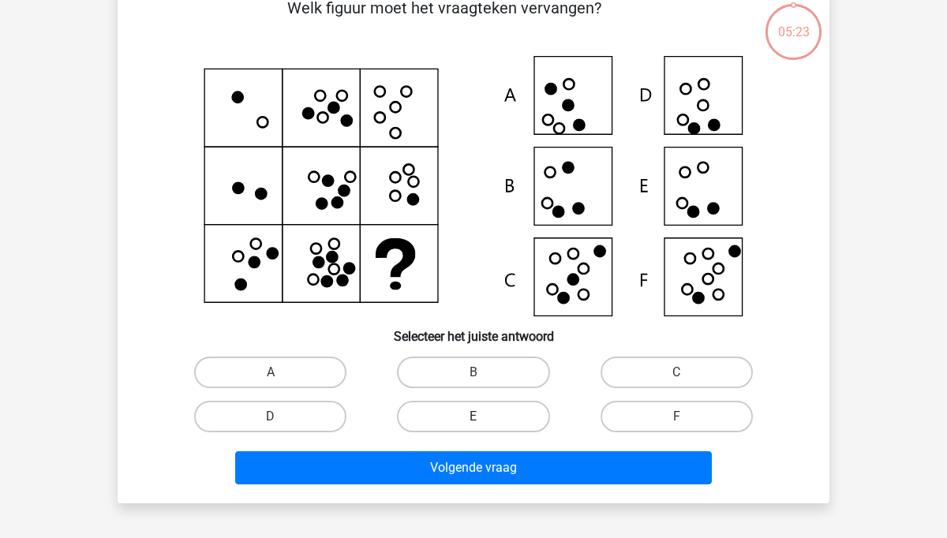
scroll to position [73, 0]
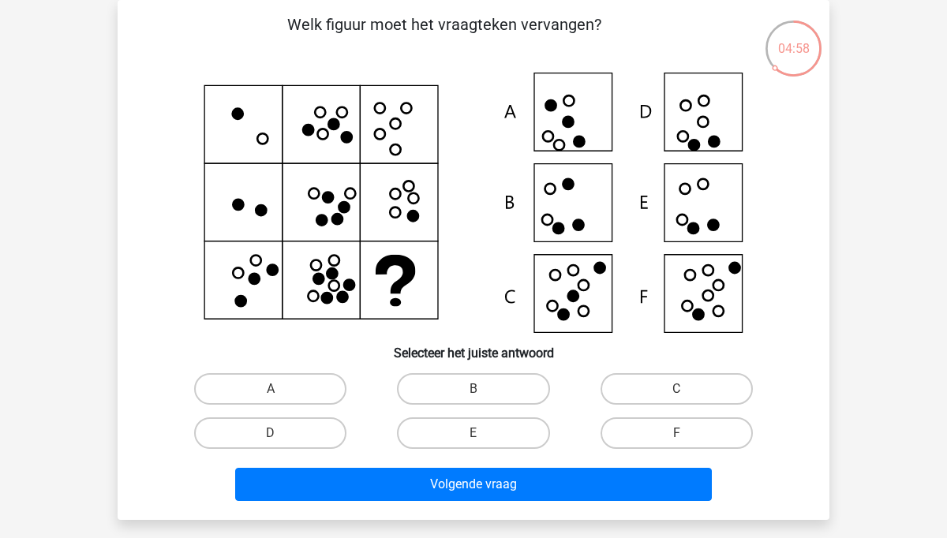
click at [706, 210] on icon at bounding box center [473, 203] width 636 height 260
click at [487, 432] on label "E" at bounding box center [473, 433] width 152 height 32
click at [484, 433] on input "E" at bounding box center [478, 438] width 10 height 10
radio input "true"
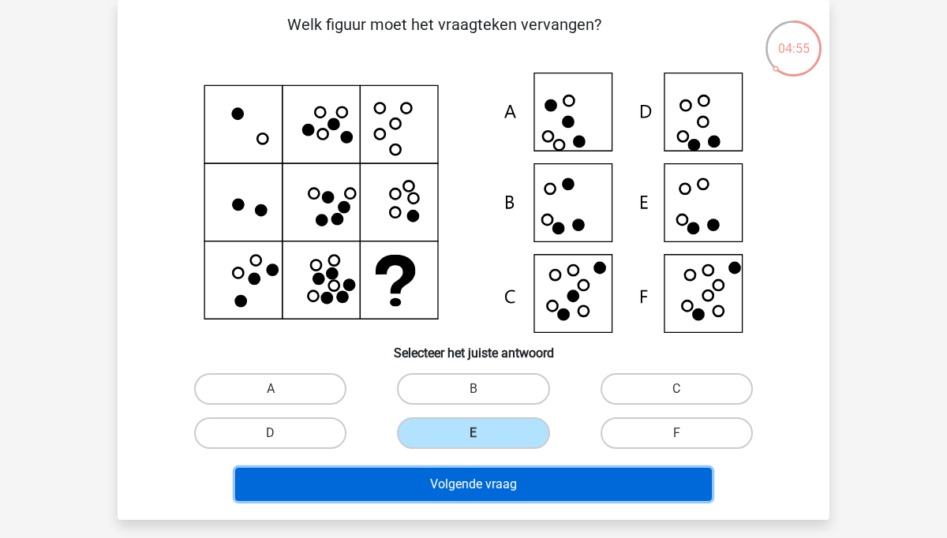
click at [493, 486] on button "Volgende vraag" at bounding box center [473, 484] width 477 height 33
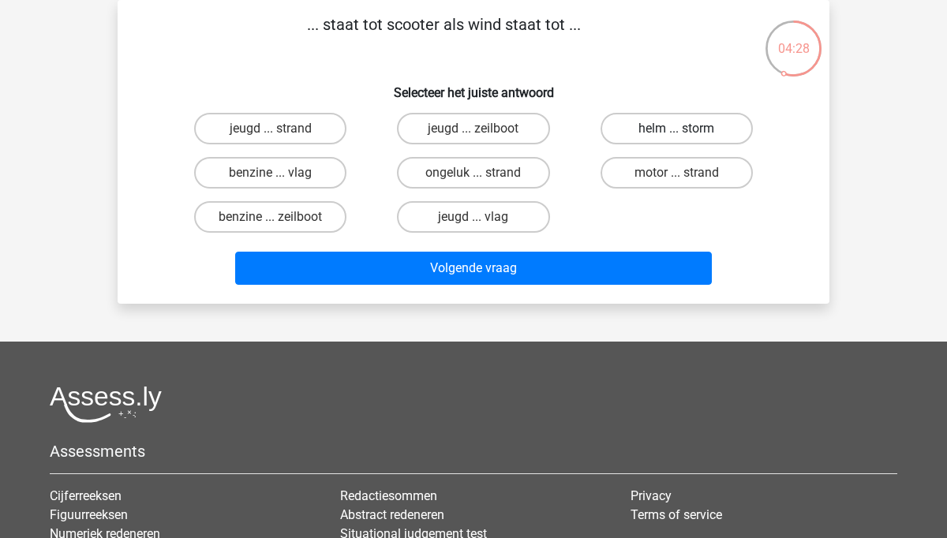
click at [647, 133] on label "helm ... storm" at bounding box center [676, 129] width 152 height 32
click at [676, 133] on input "helm ... storm" at bounding box center [681, 134] width 10 height 10
radio input "true"
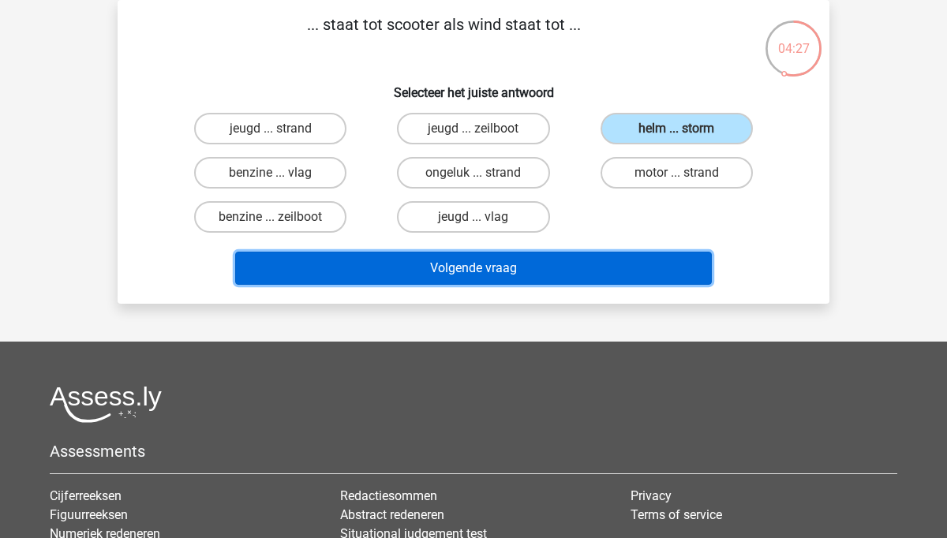
click at [592, 271] on button "Volgende vraag" at bounding box center [473, 268] width 477 height 33
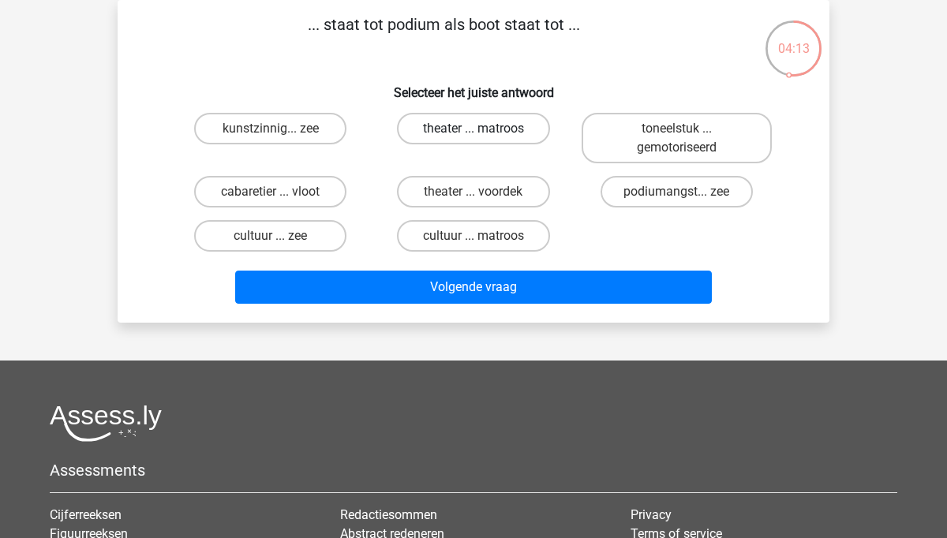
click at [492, 136] on label "theater ... matroos" at bounding box center [473, 129] width 152 height 32
click at [484, 136] on input "theater ... matroos" at bounding box center [478, 134] width 10 height 10
radio input "true"
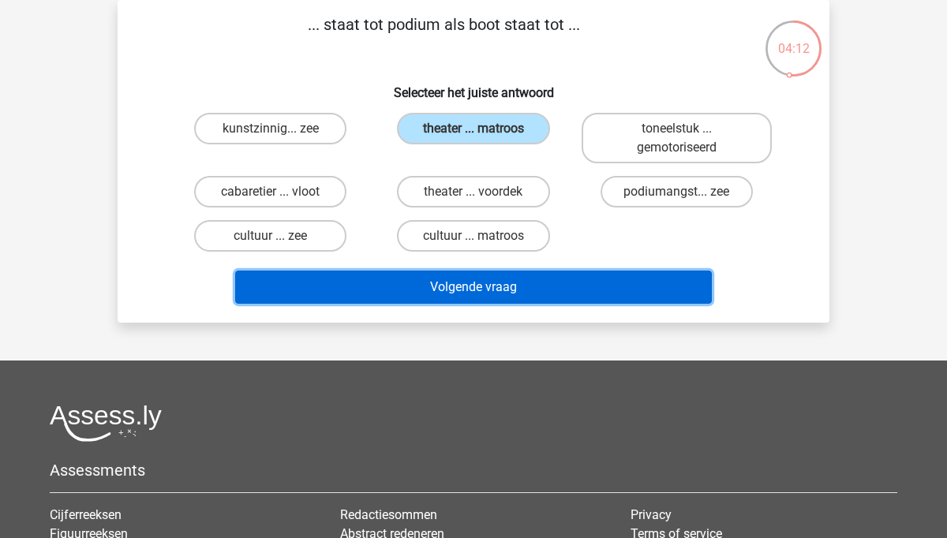
click at [473, 296] on button "Volgende vraag" at bounding box center [473, 287] width 477 height 33
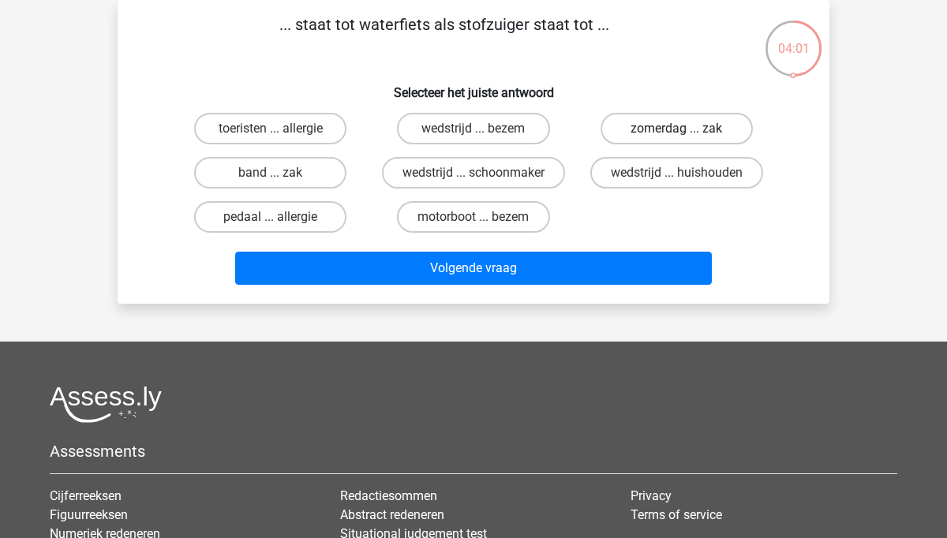
click at [678, 119] on label "zomerdag ... zak" at bounding box center [676, 129] width 152 height 32
click at [678, 129] on input "zomerdag ... zak" at bounding box center [681, 134] width 10 height 10
radio input "true"
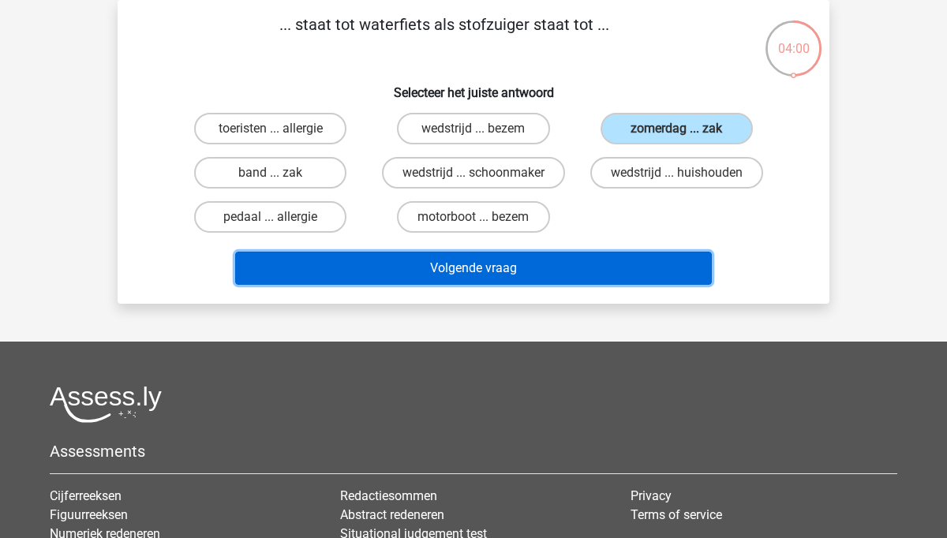
click at [590, 259] on button "Volgende vraag" at bounding box center [473, 268] width 477 height 33
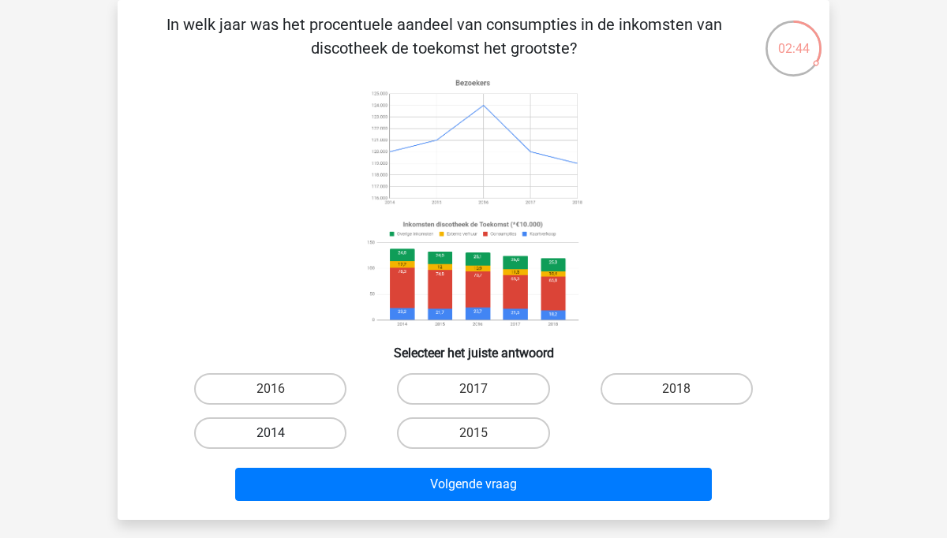
click at [269, 435] on label "2014" at bounding box center [270, 433] width 152 height 32
click at [271, 435] on input "2014" at bounding box center [276, 438] width 10 height 10
radio input "true"
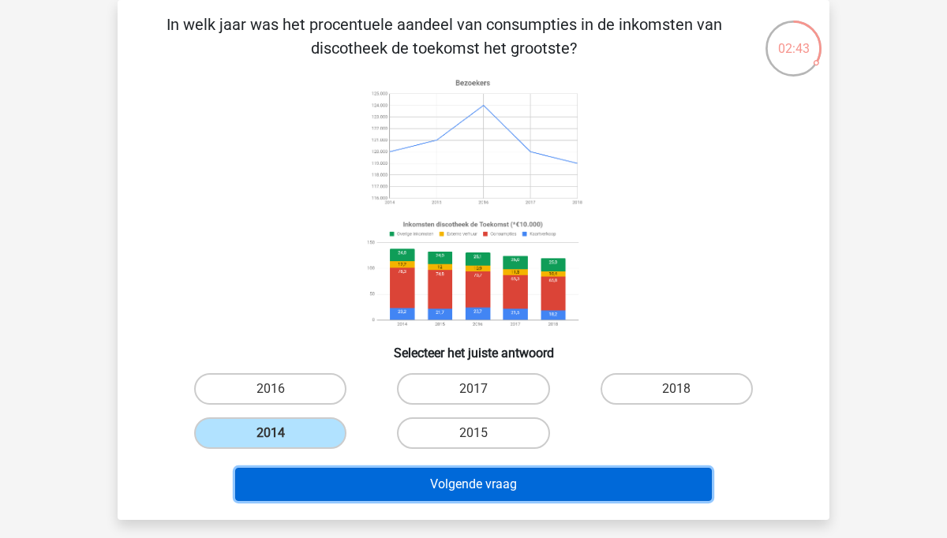
click at [486, 494] on button "Volgende vraag" at bounding box center [473, 484] width 477 height 33
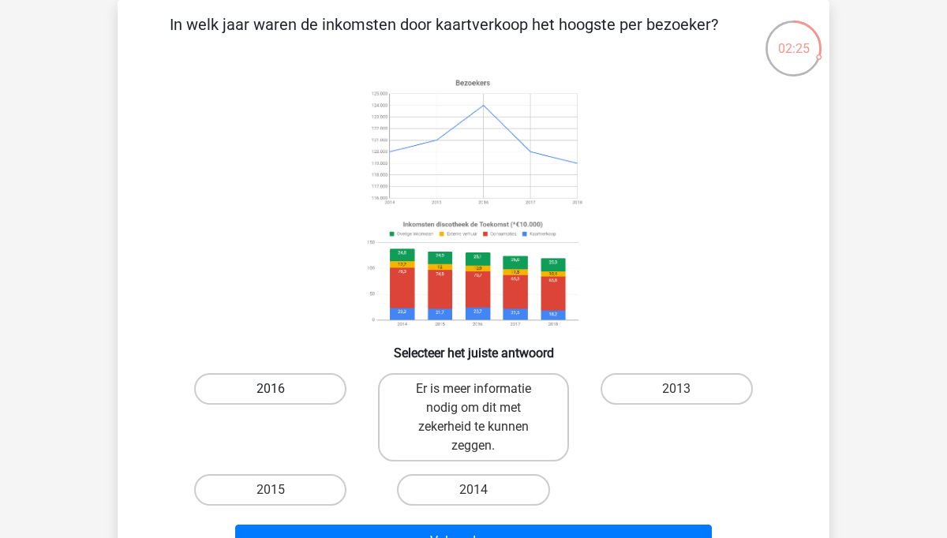
click at [304, 389] on label "2016" at bounding box center [270, 389] width 152 height 32
click at [281, 389] on input "2016" at bounding box center [276, 394] width 10 height 10
radio input "true"
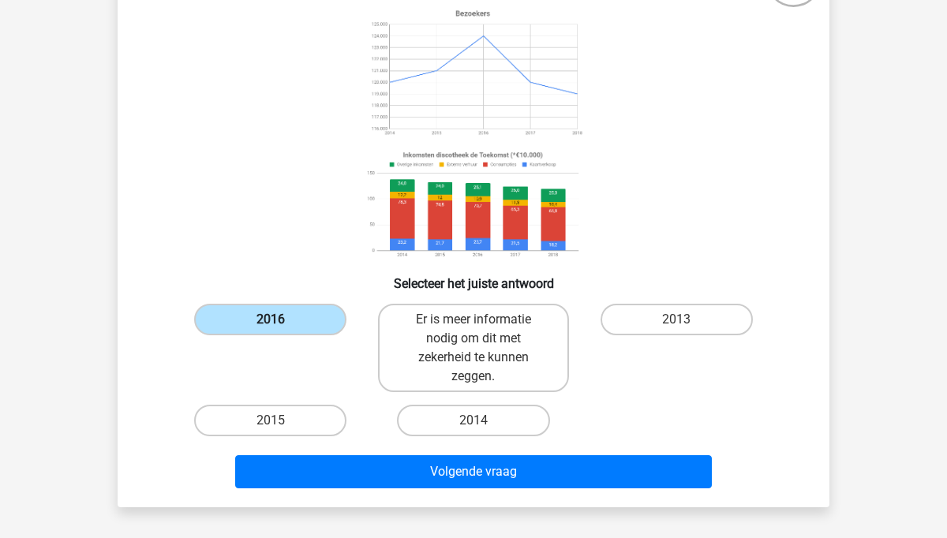
scroll to position [175, 0]
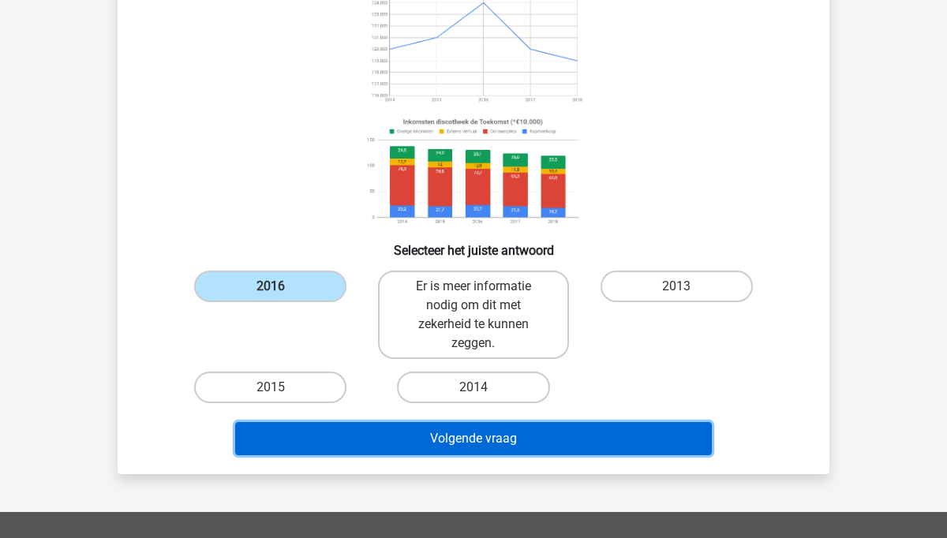
click at [458, 446] on button "Volgende vraag" at bounding box center [473, 438] width 477 height 33
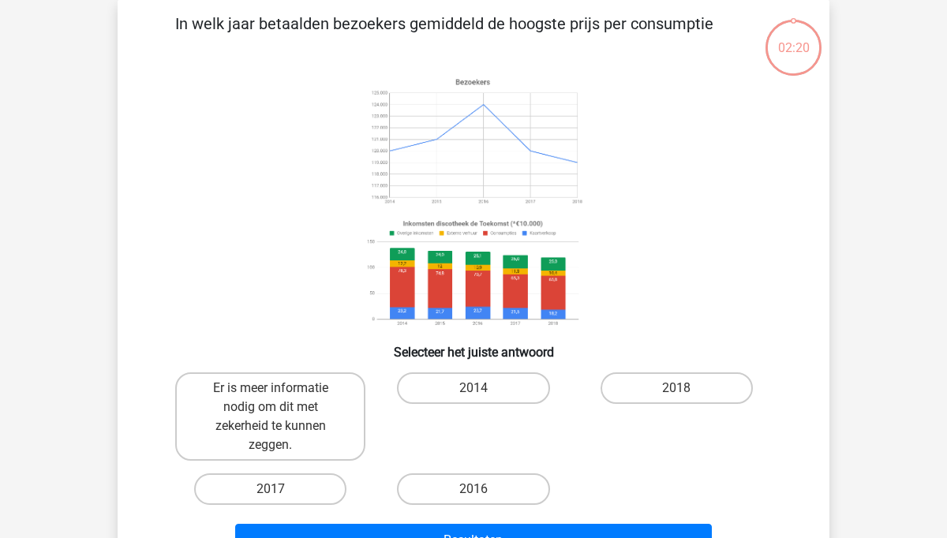
scroll to position [73, 0]
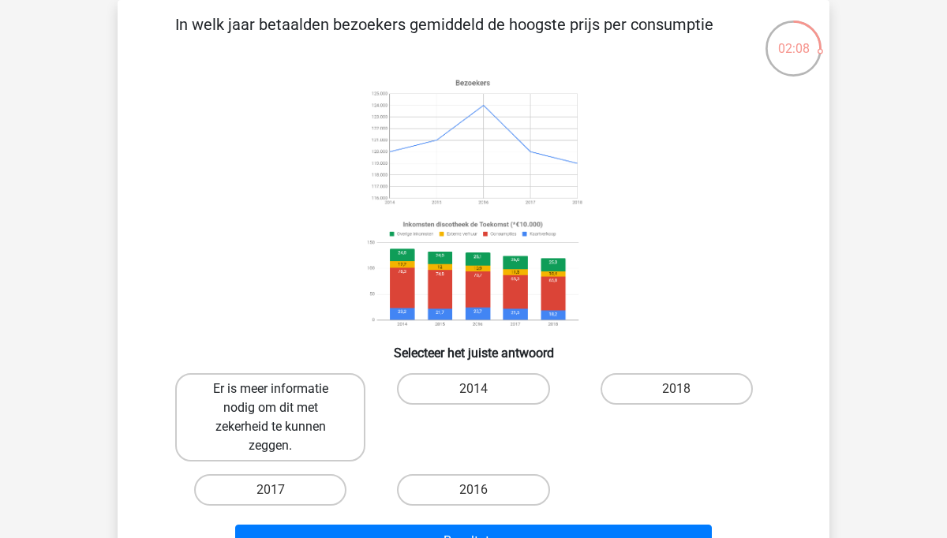
click at [251, 443] on label "Er is meer informatie nodig om dit met zekerheid te kunnen zeggen." at bounding box center [270, 417] width 190 height 88
click at [271, 399] on input "Er is meer informatie nodig om dit met zekerheid te kunnen zeggen." at bounding box center [276, 394] width 10 height 10
radio input "true"
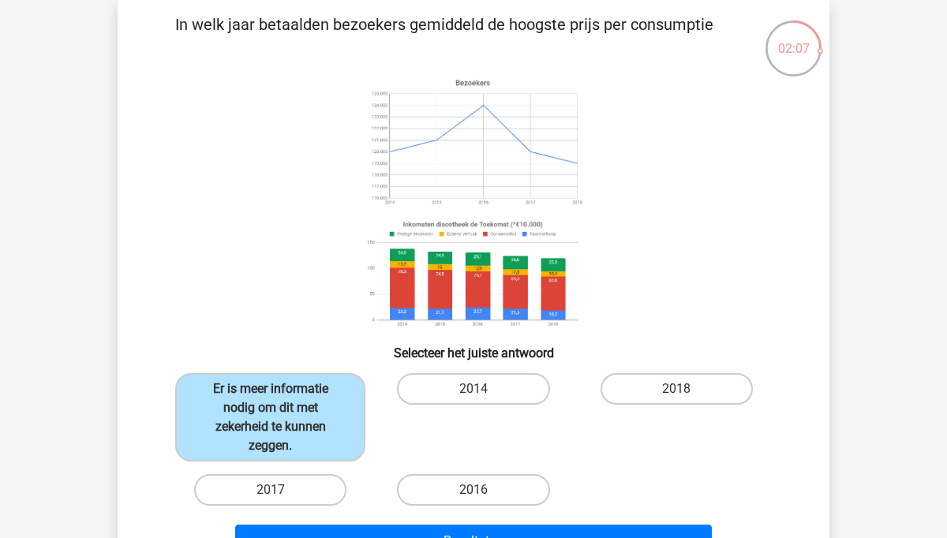
scroll to position [119, 0]
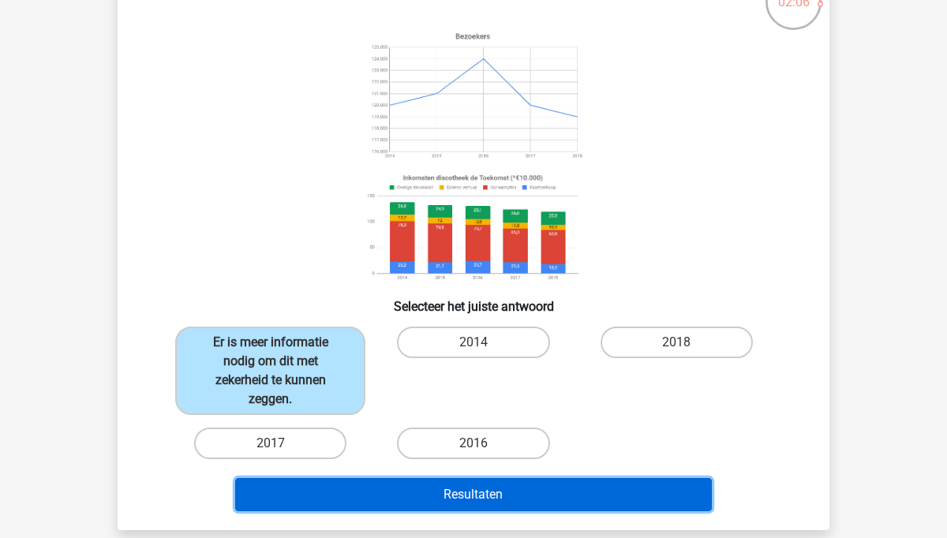
click at [465, 499] on button "Resultaten" at bounding box center [473, 494] width 477 height 33
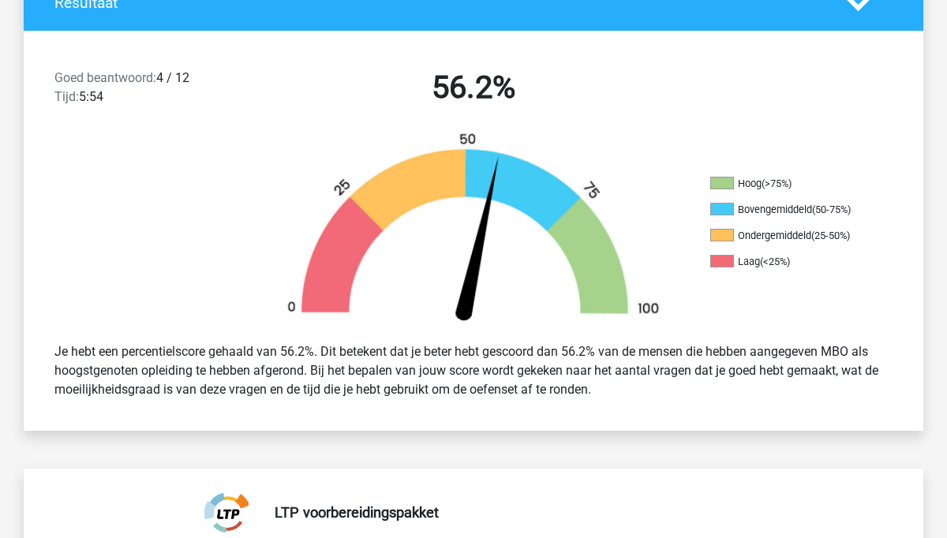
scroll to position [379, 0]
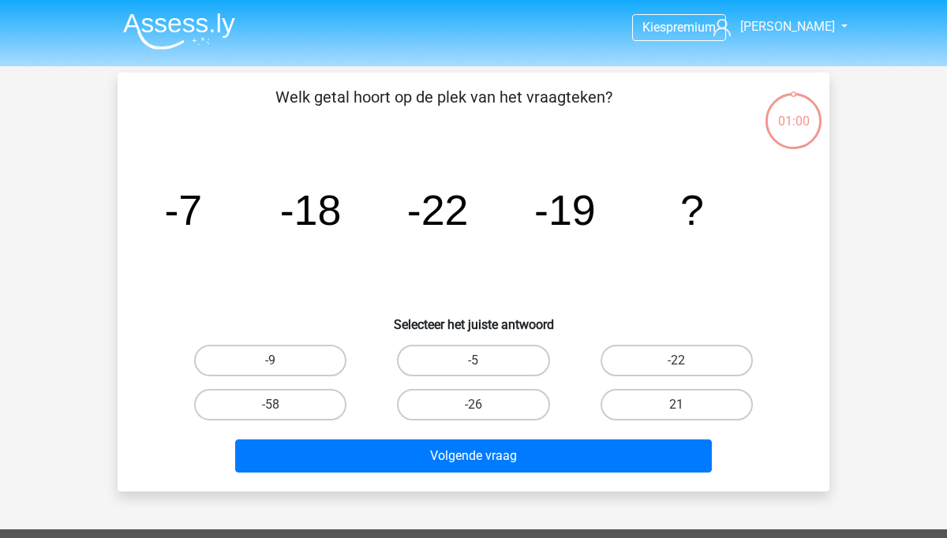
scroll to position [119, 0]
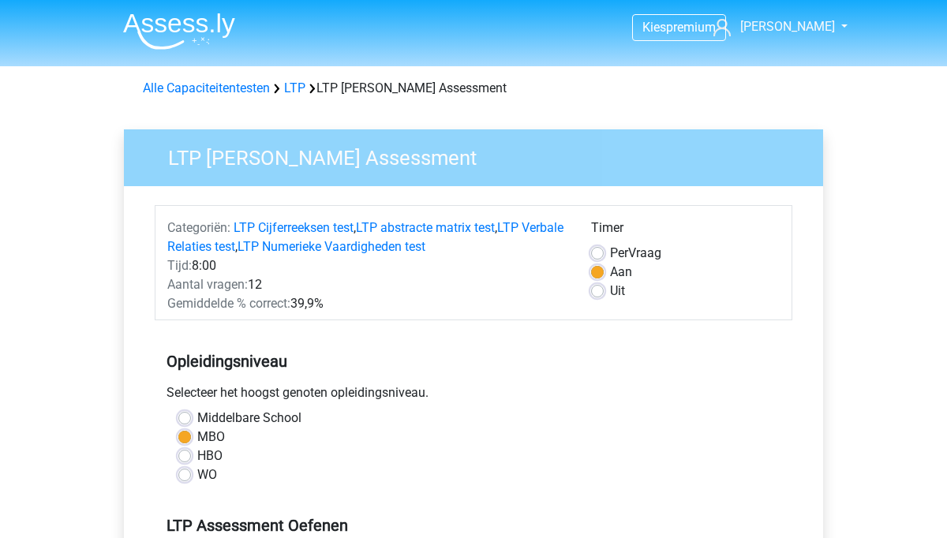
scroll to position [306, 0]
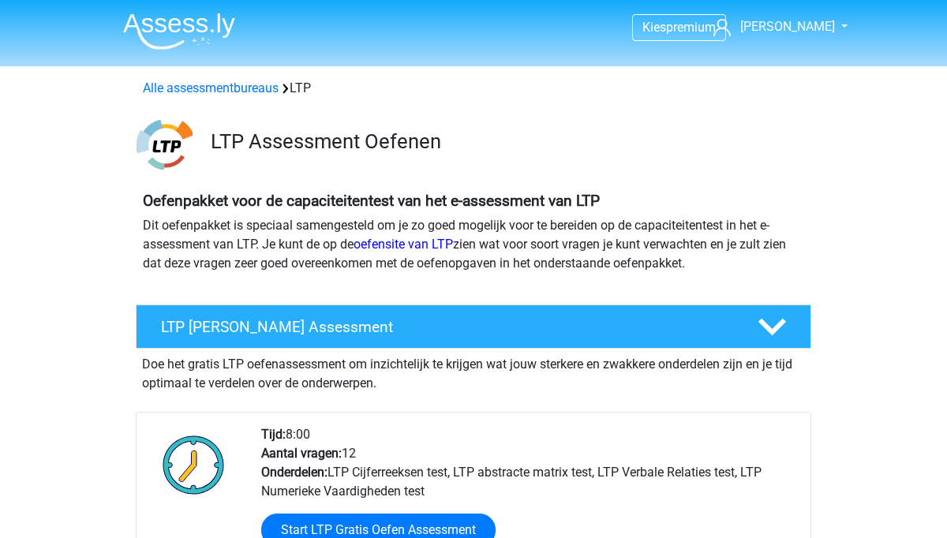
scroll to position [157, 0]
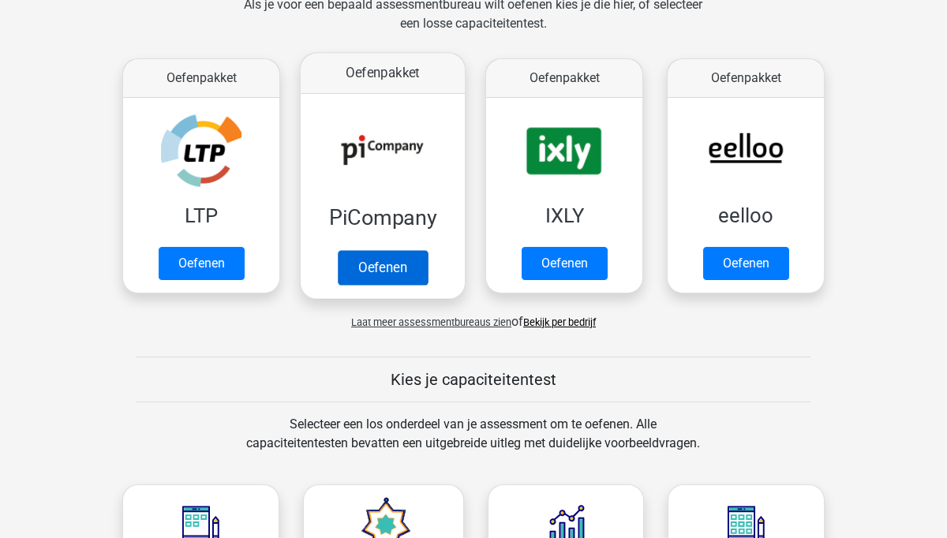
scroll to position [267, 0]
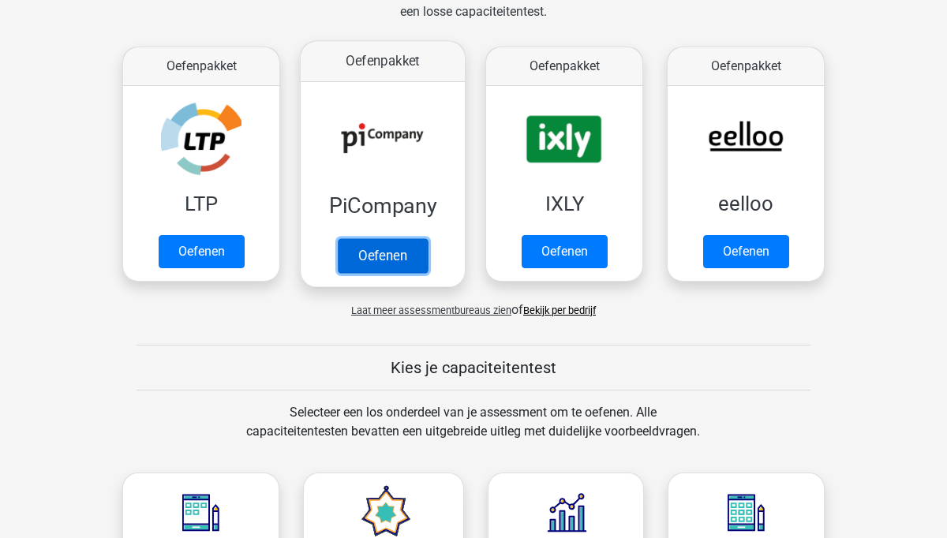
click at [389, 256] on link "Oefenen" at bounding box center [383, 255] width 90 height 35
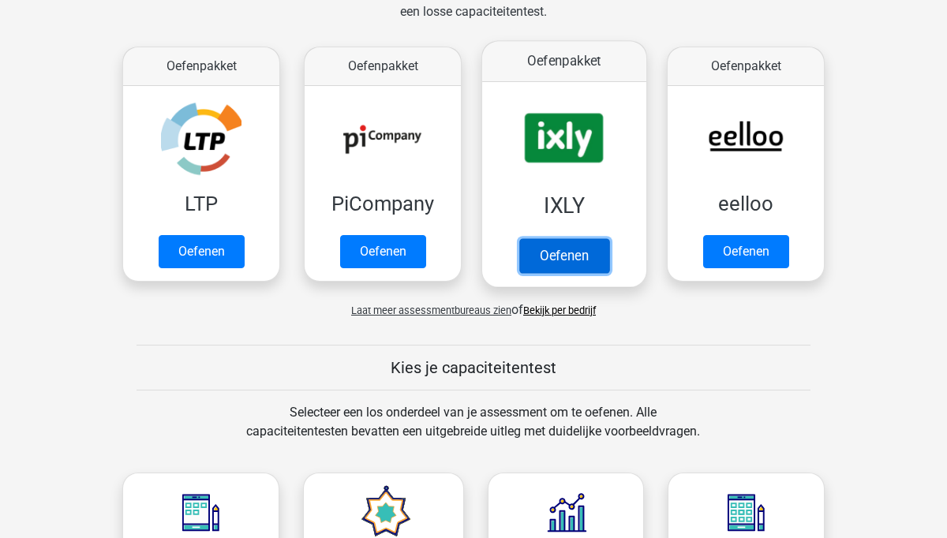
click at [559, 251] on link "Oefenen" at bounding box center [564, 255] width 90 height 35
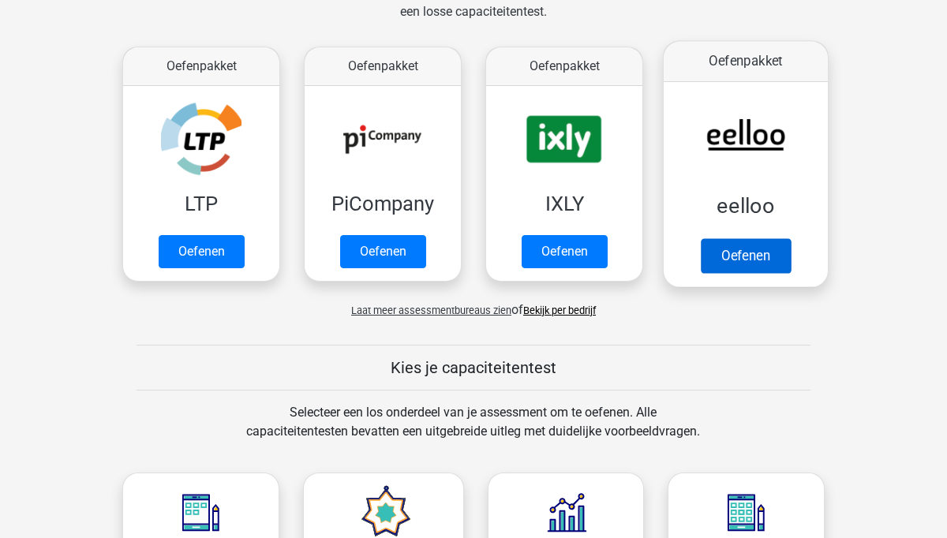
scroll to position [404, 0]
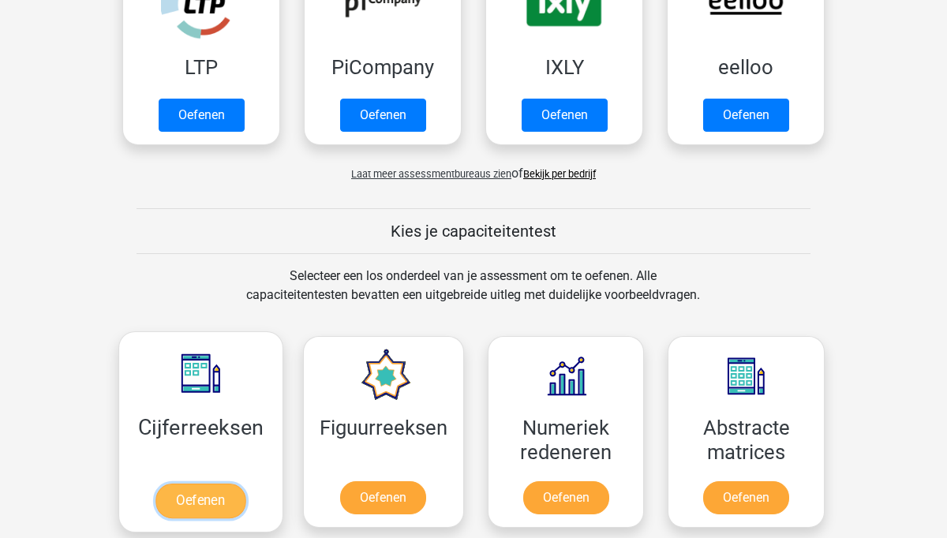
click at [211, 514] on link "Oefenen" at bounding box center [200, 501] width 90 height 35
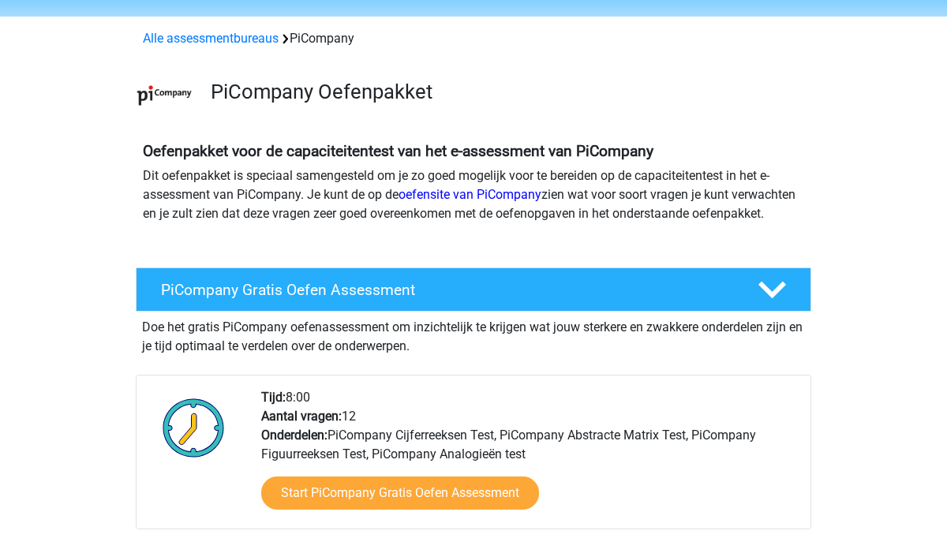
scroll to position [50, 0]
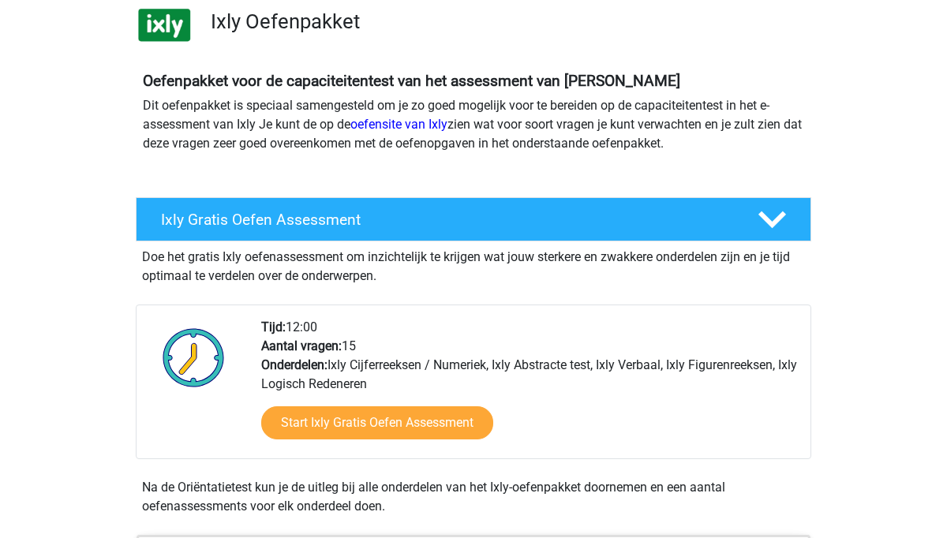
scroll to position [121, 0]
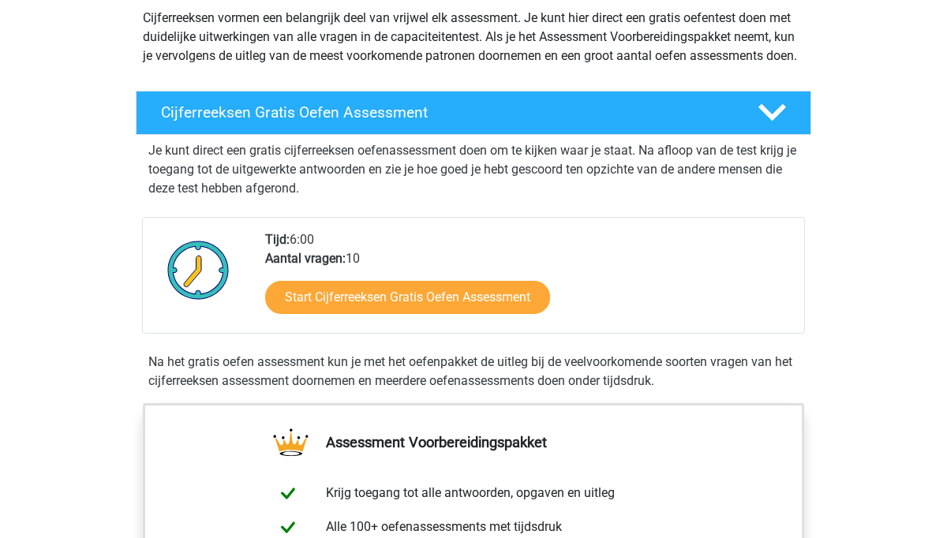
scroll to position [189, 0]
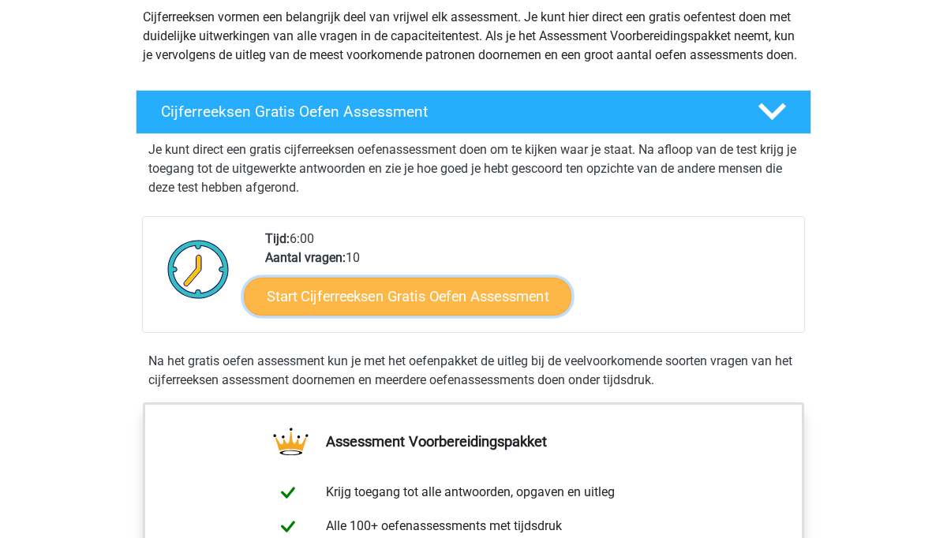
click at [389, 315] on link "Start Cijferreeksen Gratis Oefen Assessment" at bounding box center [407, 296] width 327 height 38
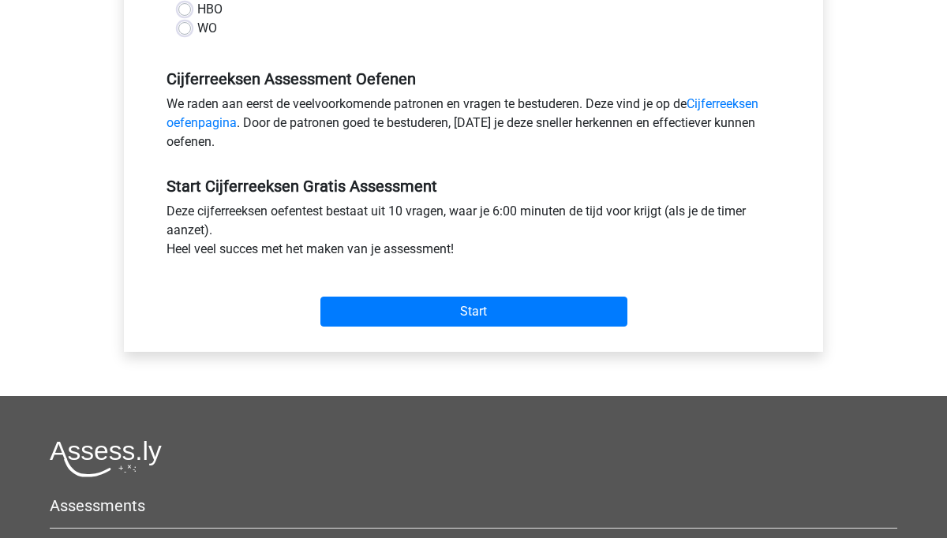
scroll to position [439, 0]
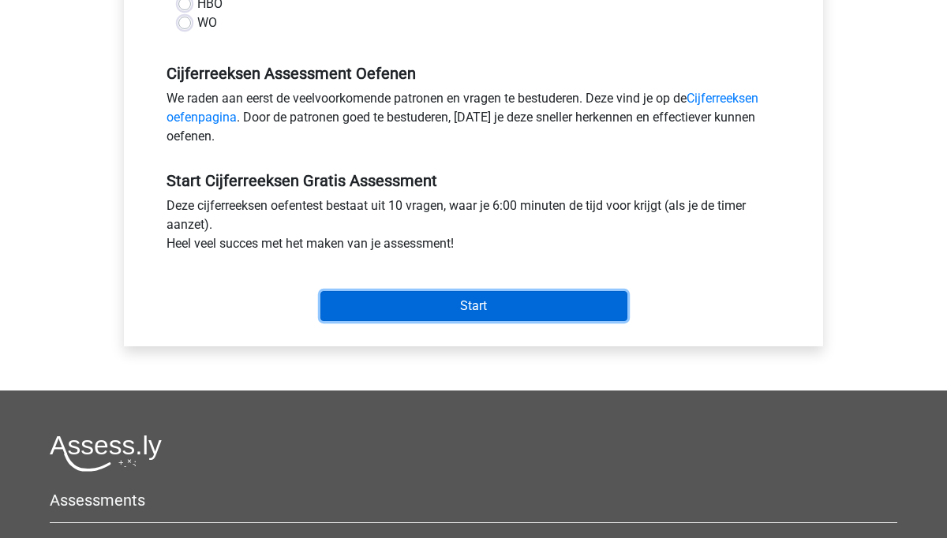
click at [493, 312] on input "Start" at bounding box center [473, 306] width 307 height 30
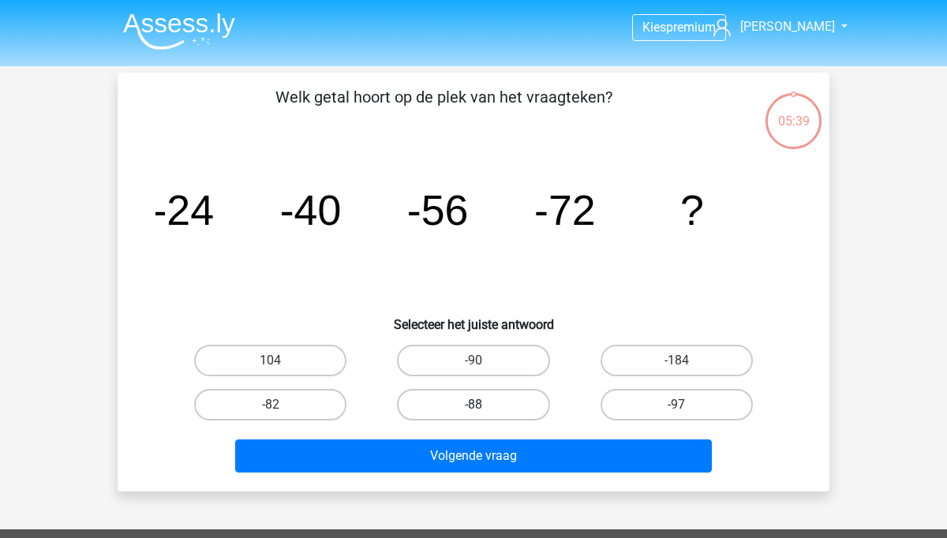
click at [458, 403] on label "-88" at bounding box center [473, 405] width 152 height 32
click at [473, 405] on input "-88" at bounding box center [478, 410] width 10 height 10
radio input "true"
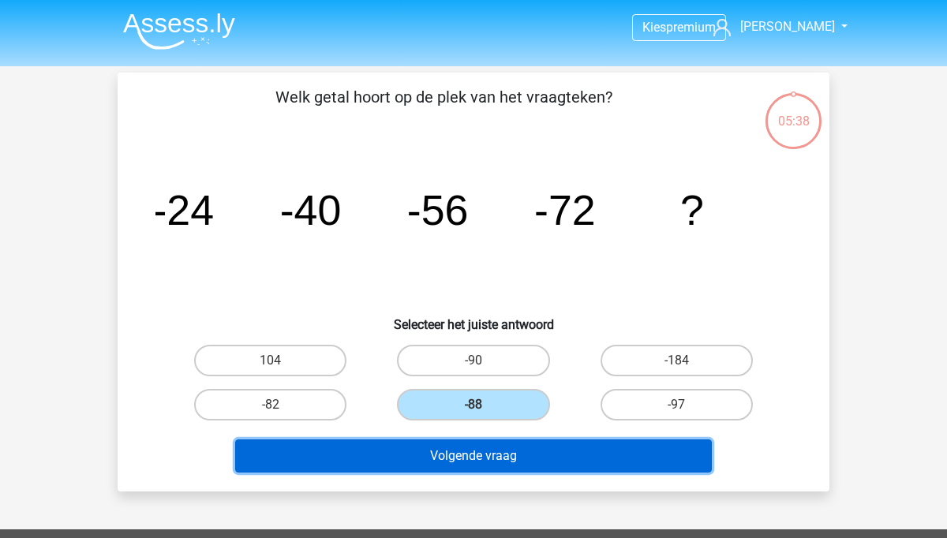
click at [466, 461] on button "Volgende vraag" at bounding box center [473, 455] width 477 height 33
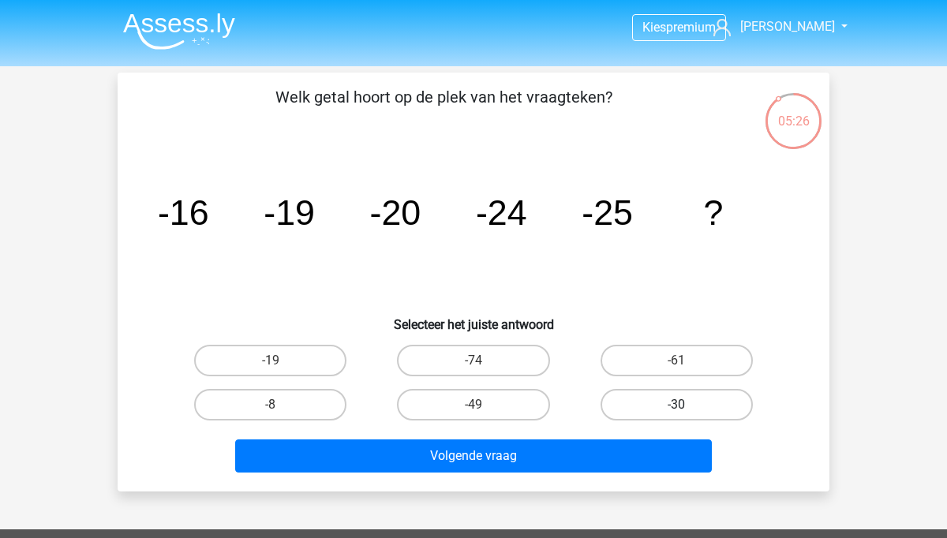
click at [646, 409] on label "-30" at bounding box center [676, 405] width 152 height 32
click at [676, 409] on input "-30" at bounding box center [681, 410] width 10 height 10
radio input "true"
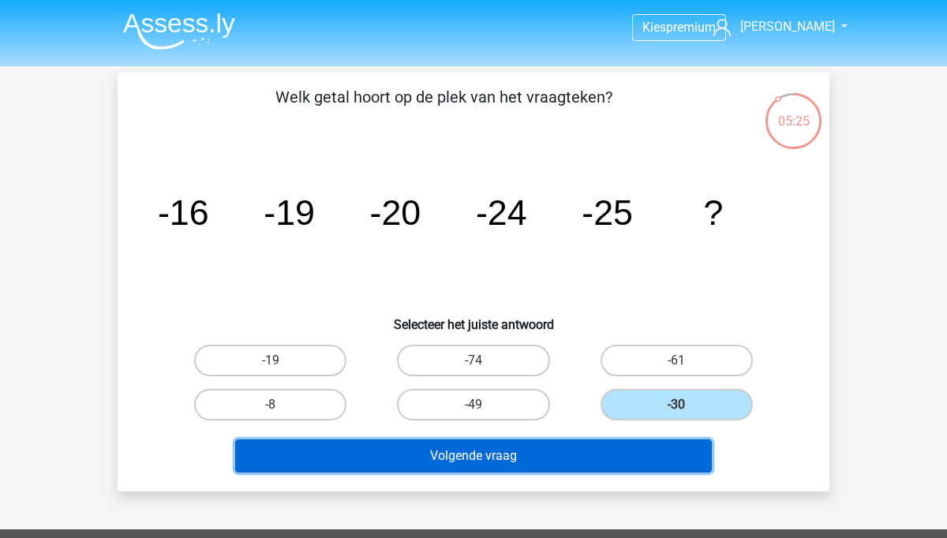
click at [578, 463] on button "Volgende vraag" at bounding box center [473, 455] width 477 height 33
